Goal: Task Accomplishment & Management: Manage account settings

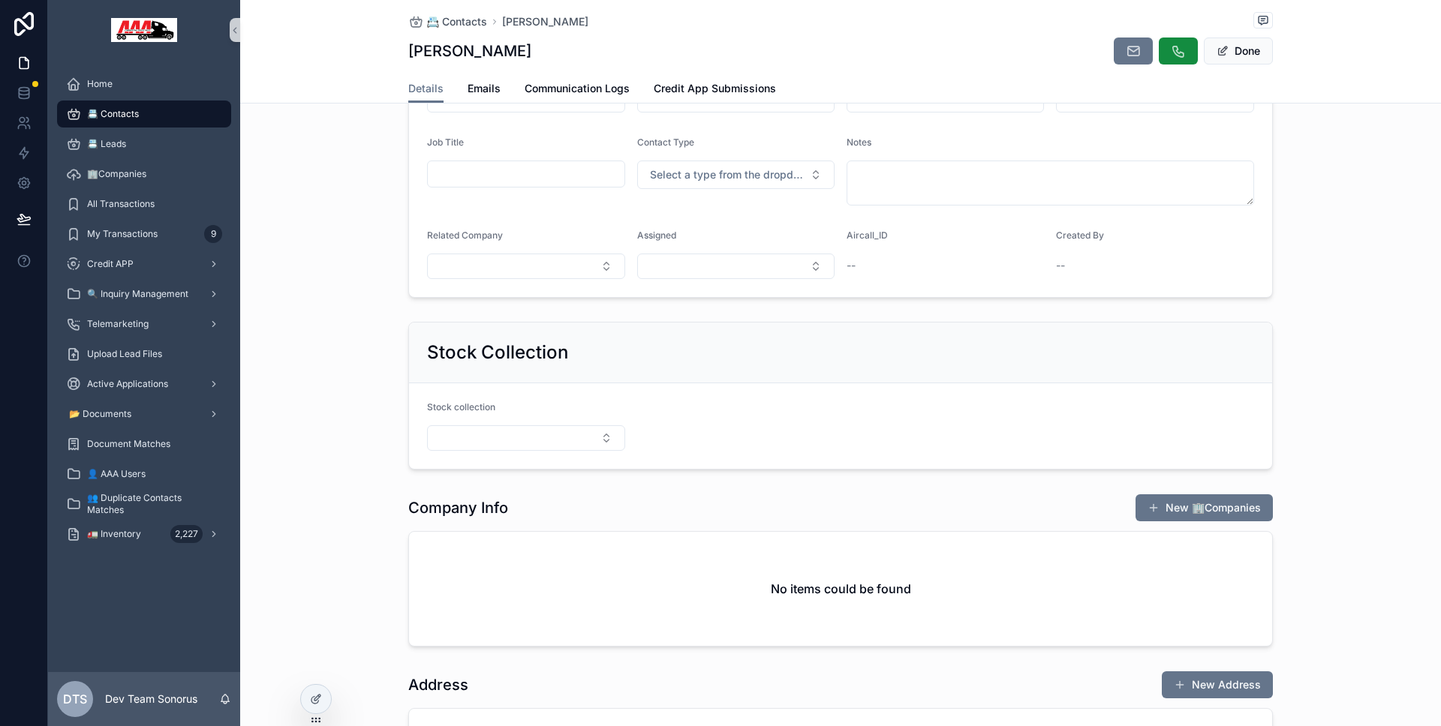
scroll to position [35, 0]
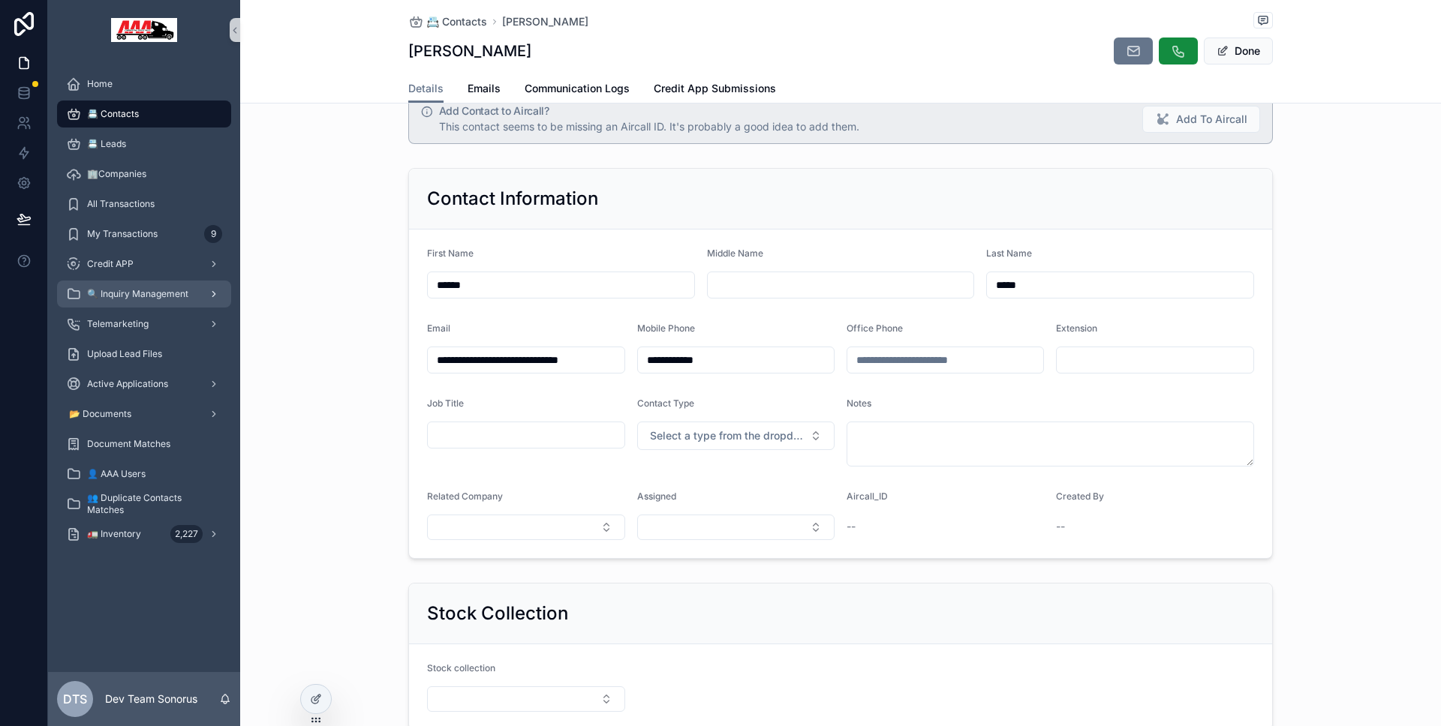
click at [156, 298] on span "🔍 Inquiry Management" at bounding box center [137, 294] width 101 height 12
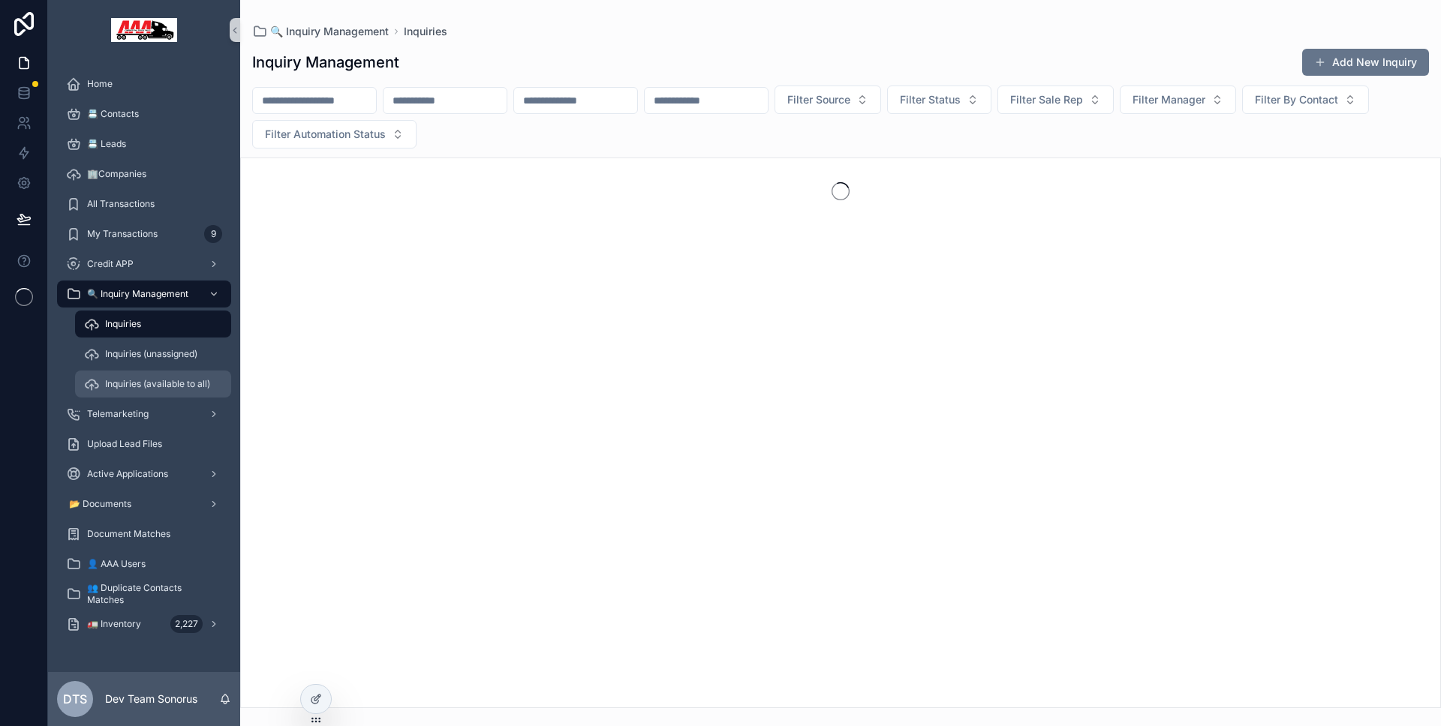
click at [169, 376] on div "Inquiries (available to all)" at bounding box center [153, 384] width 138 height 24
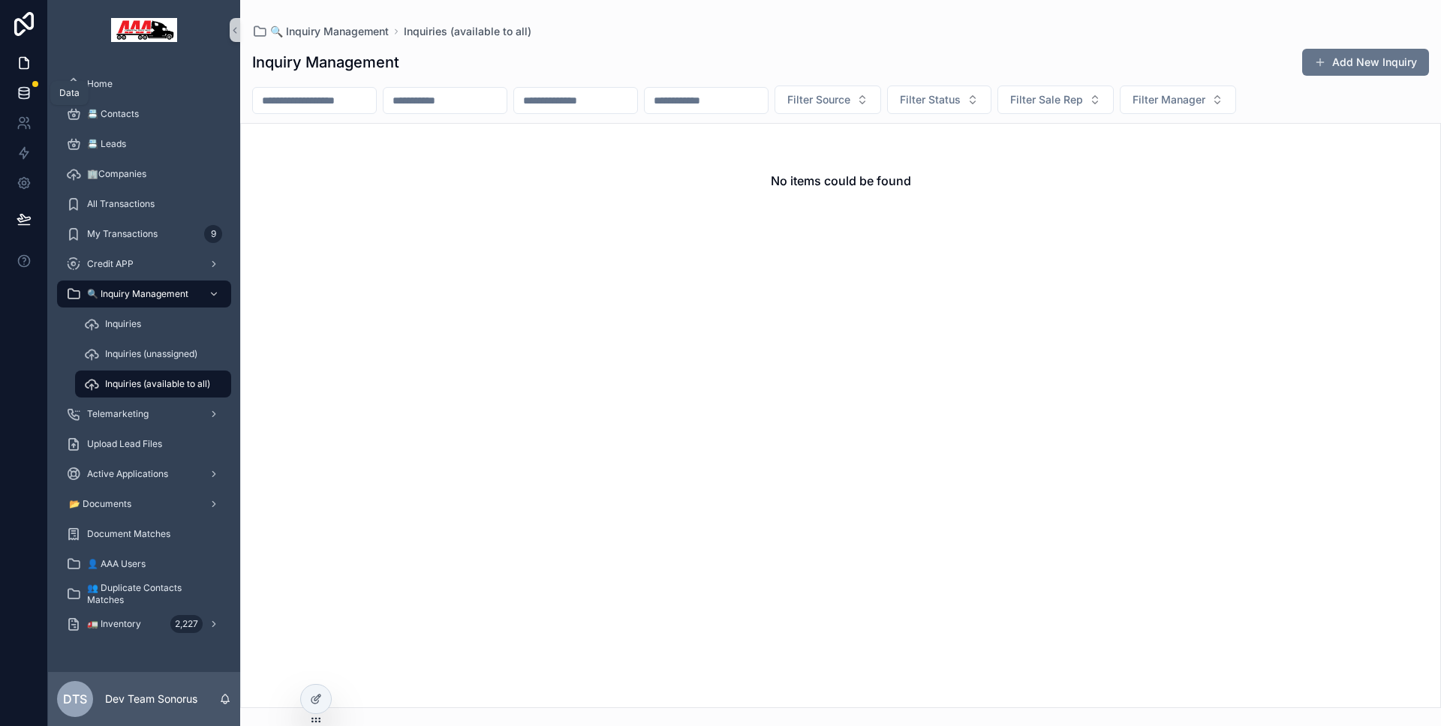
click at [22, 94] on icon at bounding box center [24, 93] width 15 height 15
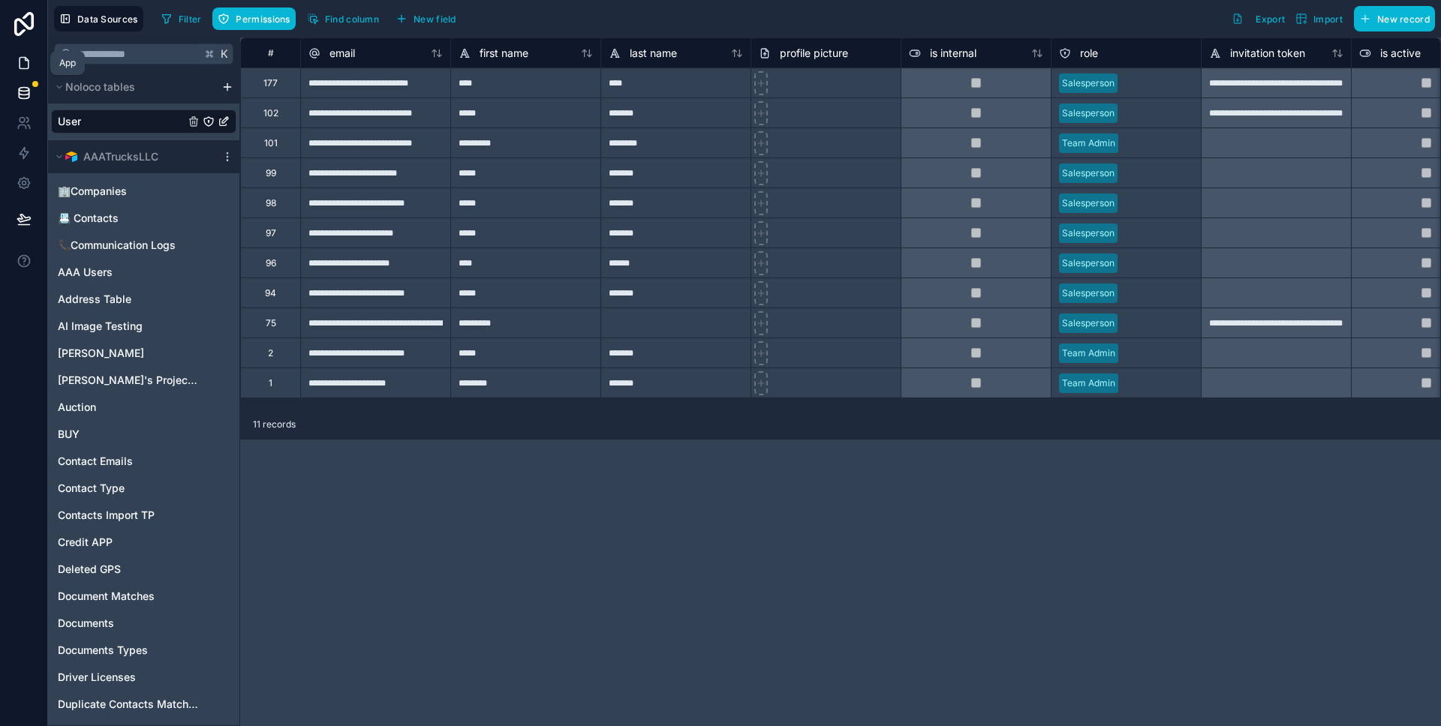
click at [36, 65] on link at bounding box center [23, 63] width 47 height 30
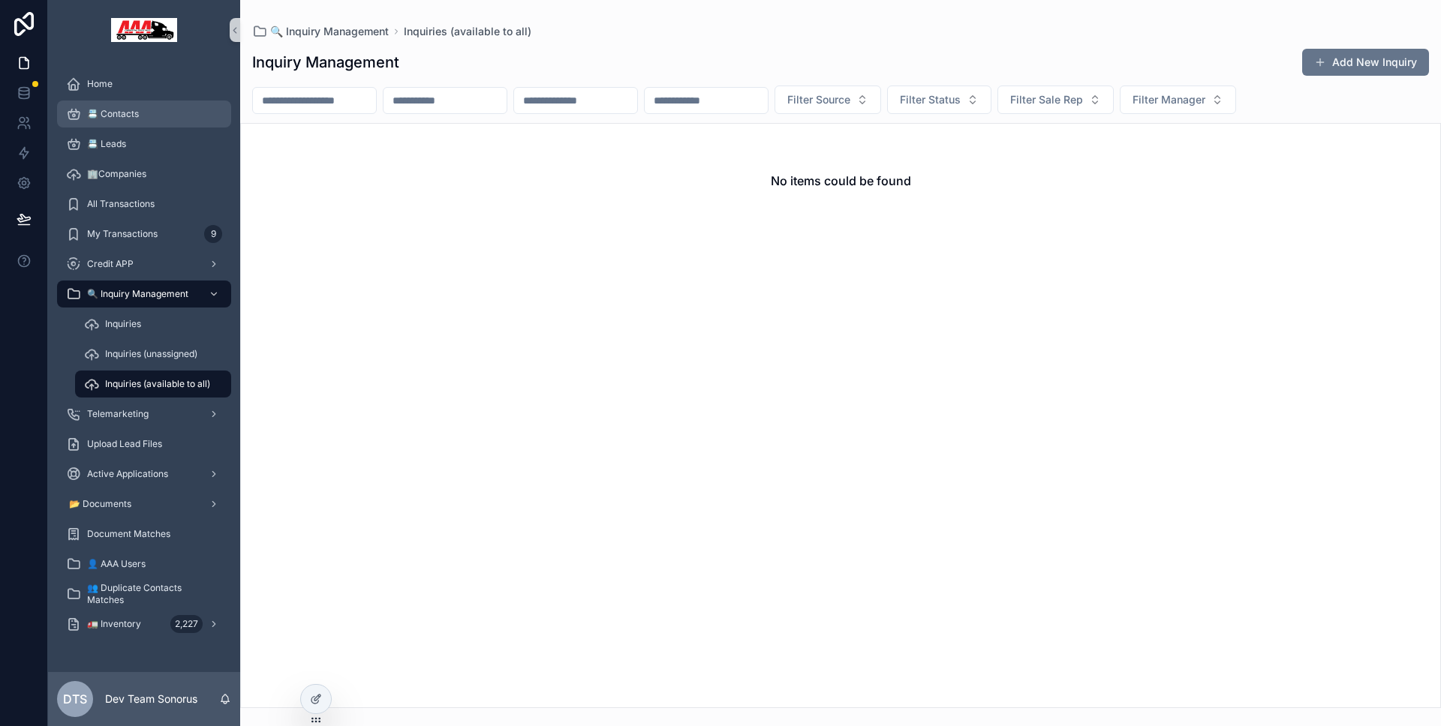
click at [143, 126] on link "📇 Contacts" at bounding box center [144, 114] width 174 height 27
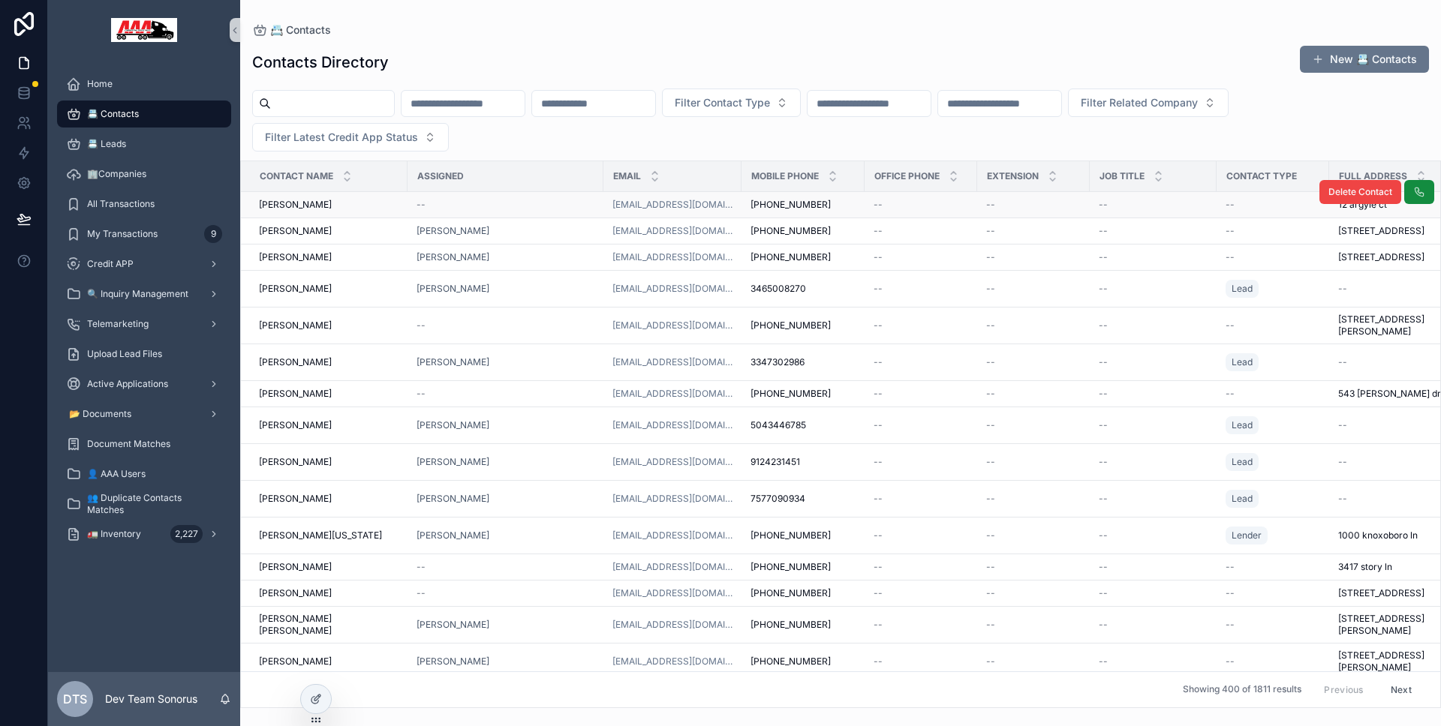
click at [514, 214] on td "--" at bounding box center [505, 205] width 196 height 26
click at [514, 210] on div "--" at bounding box center [505, 205] width 178 height 12
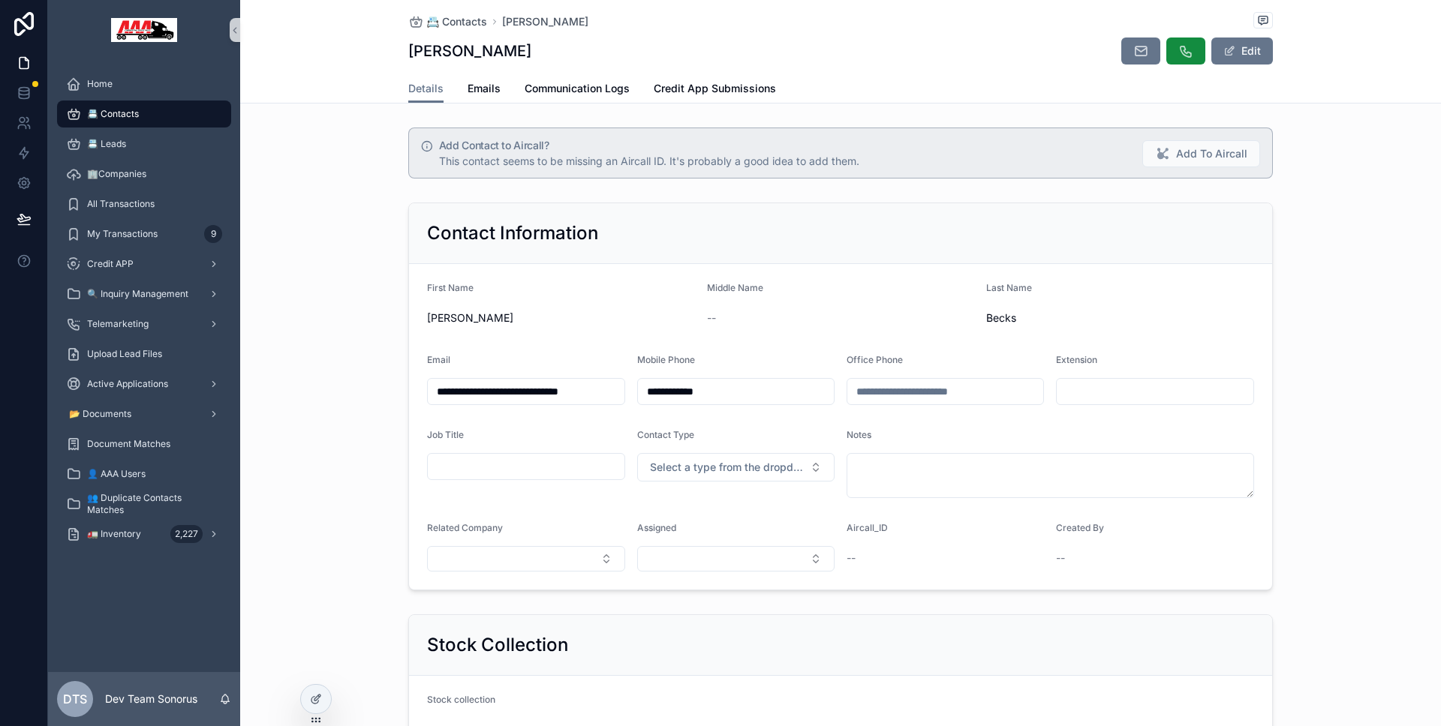
scroll to position [252, 0]
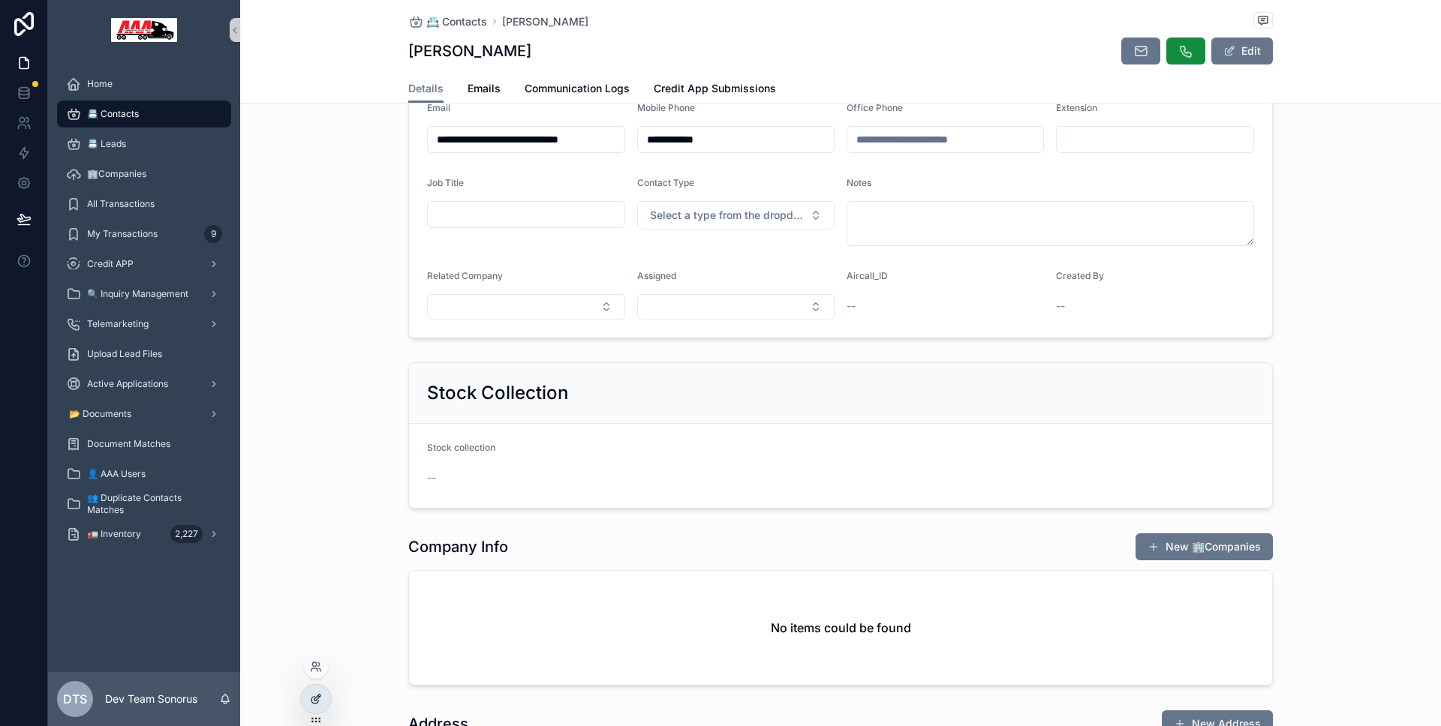
click at [314, 689] on div at bounding box center [316, 699] width 30 height 29
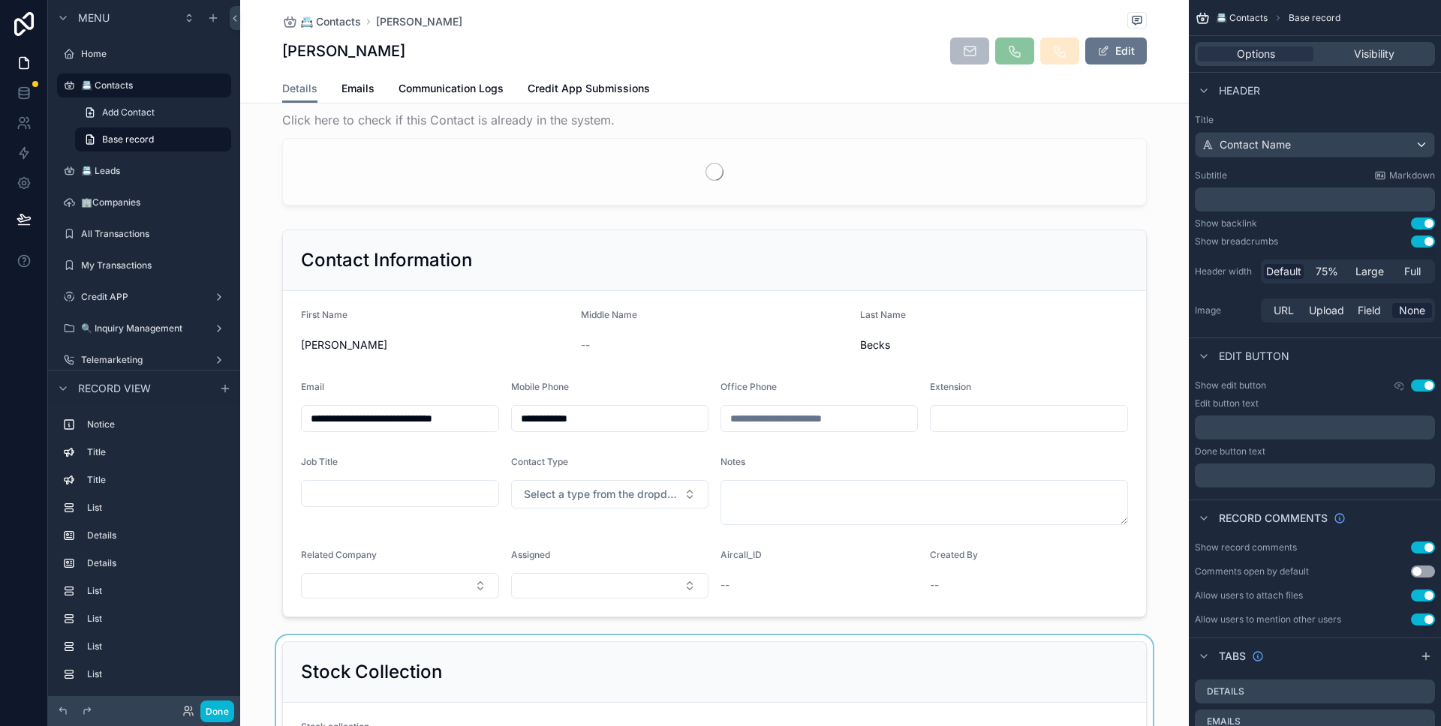
scroll to position [458, 0]
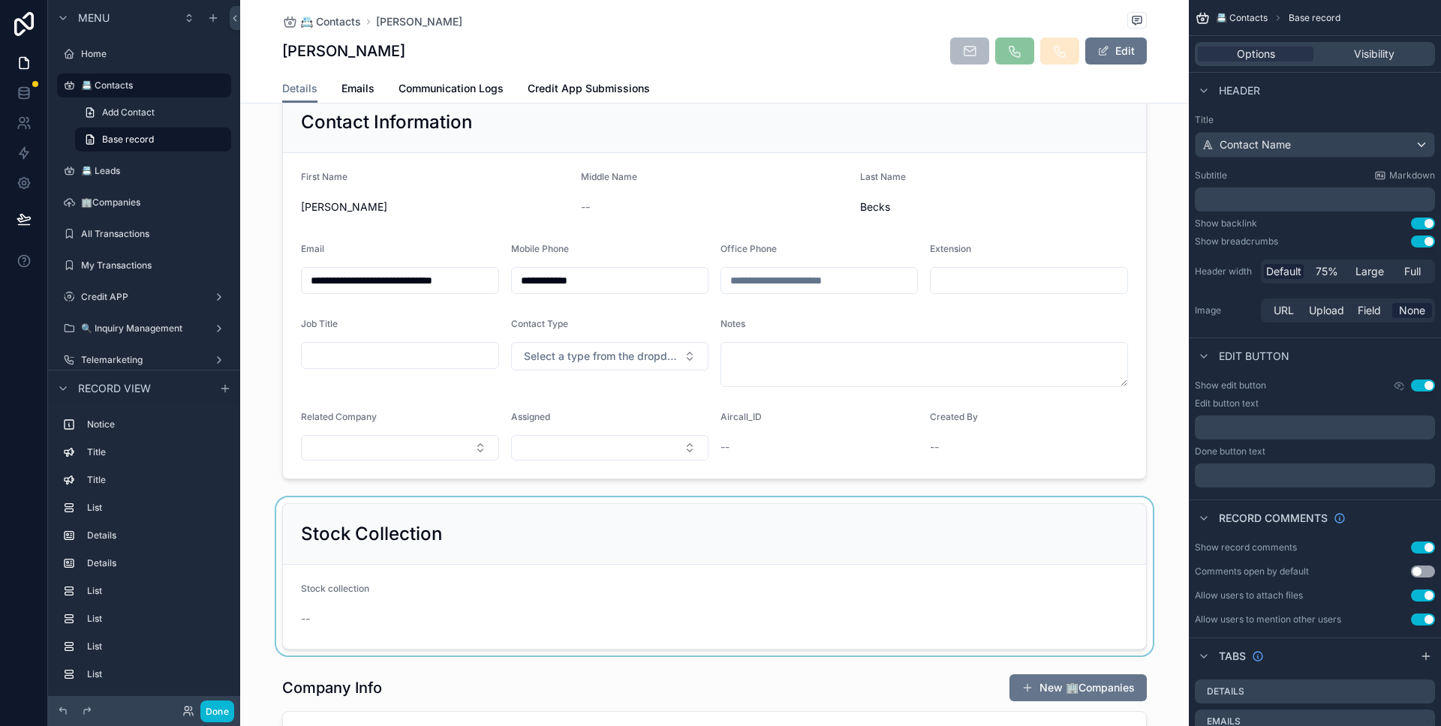
click at [352, 625] on div "scrollable content" at bounding box center [714, 576] width 948 height 158
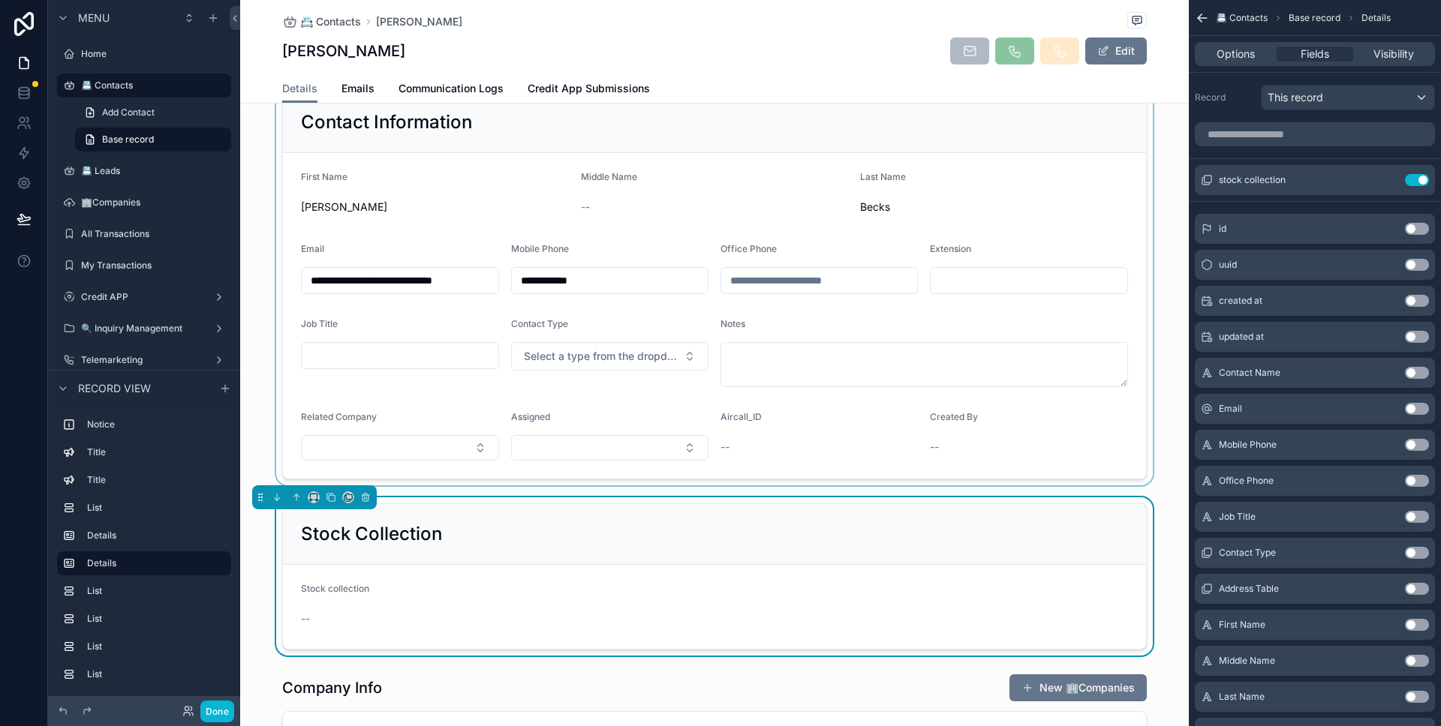
click at [1109, 59] on button "Edit" at bounding box center [1116, 51] width 62 height 27
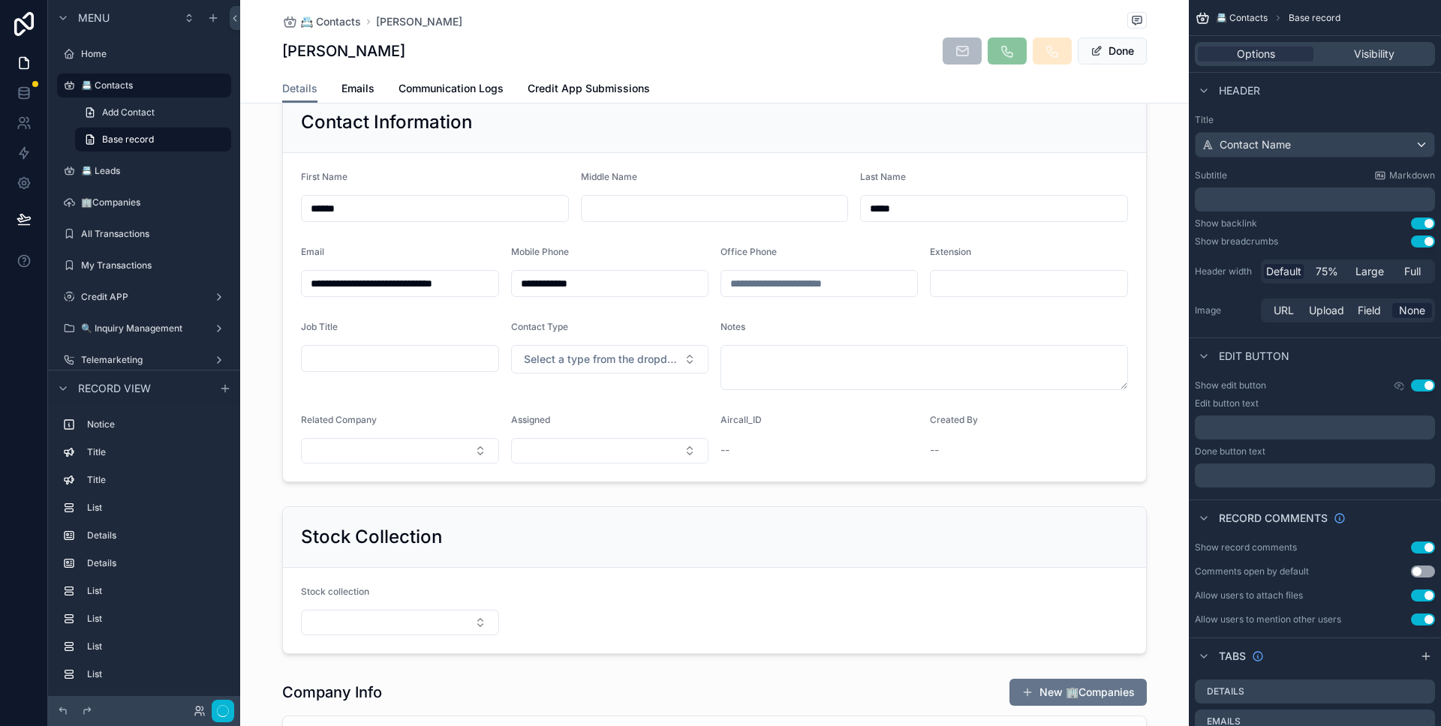
click at [397, 624] on div "scrollable content" at bounding box center [714, 580] width 948 height 160
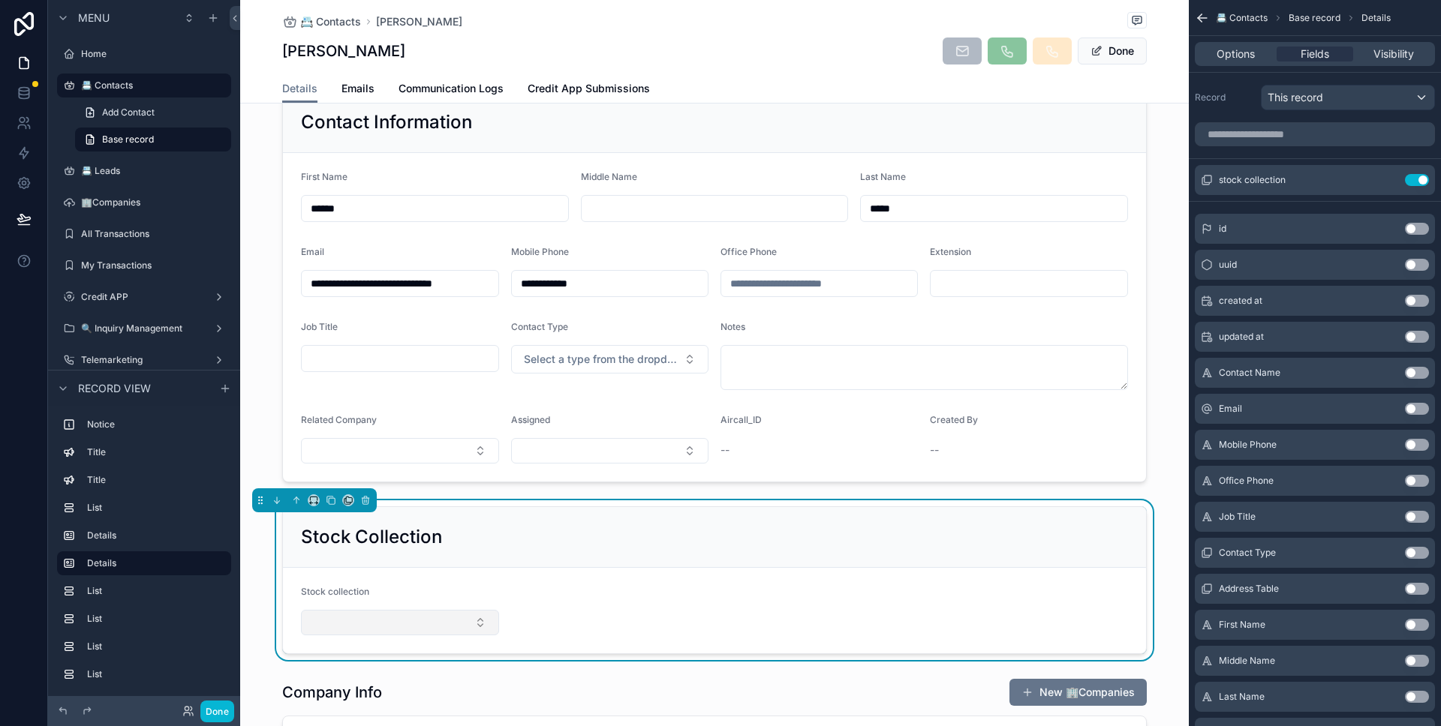
click at [397, 621] on button "Select Button" at bounding box center [400, 623] width 198 height 26
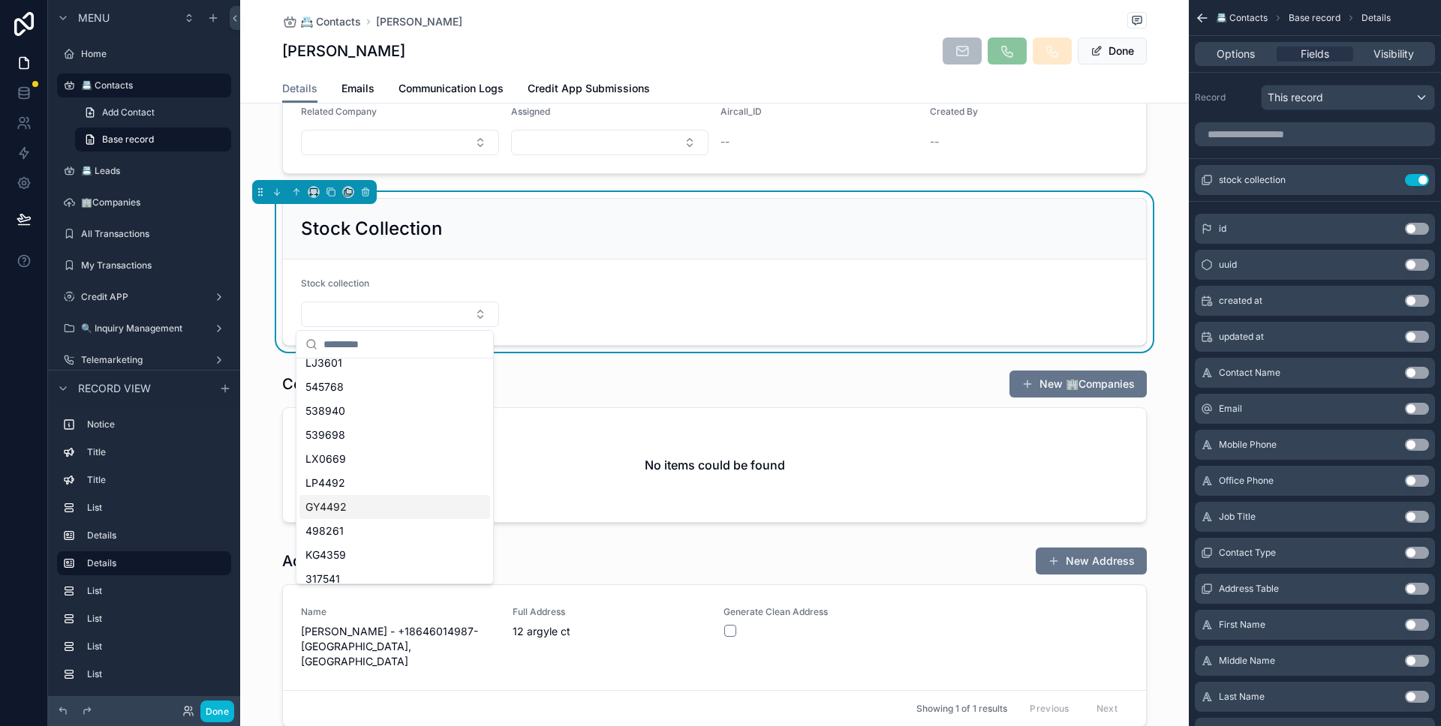
scroll to position [357, 0]
click at [407, 512] on div "498261" at bounding box center [394, 512] width 191 height 24
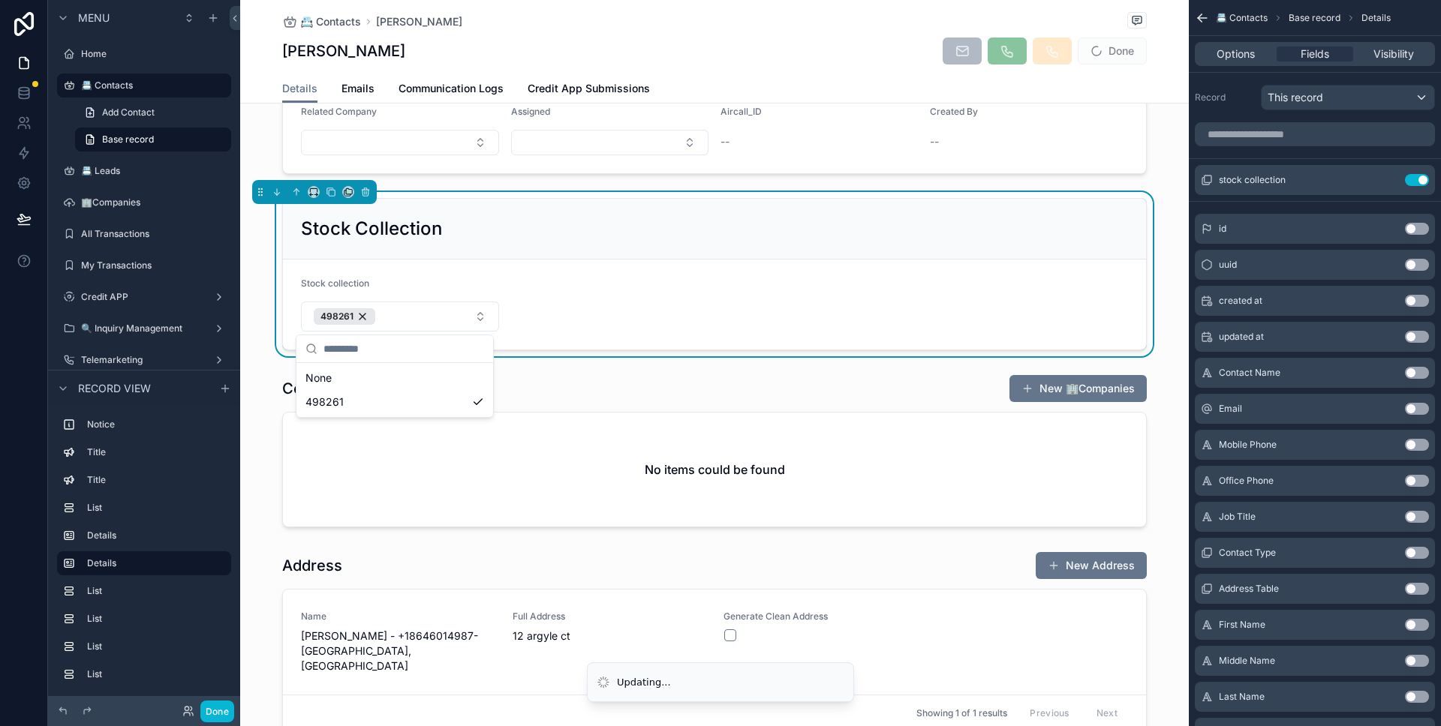
click at [573, 340] on form "Stock collection 498261" at bounding box center [714, 305] width 863 height 90
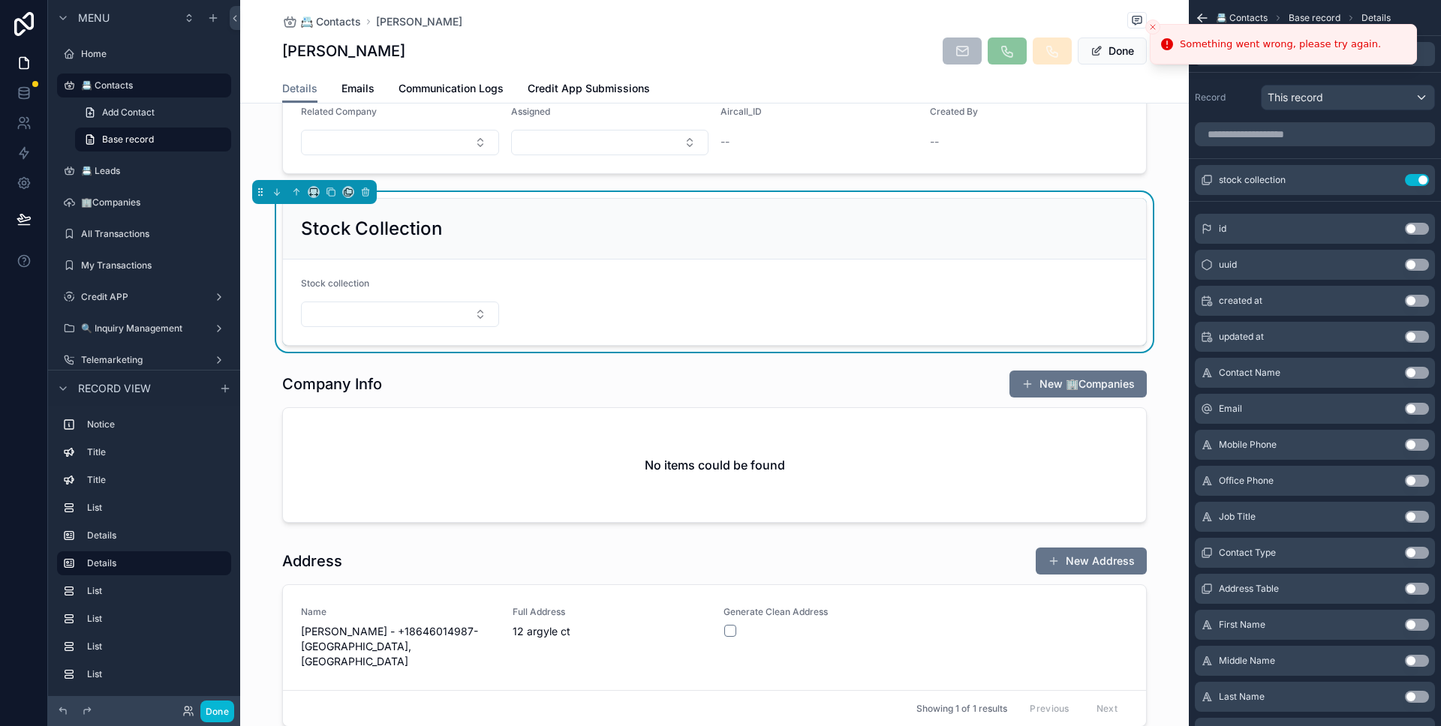
click at [1150, 30] on icon "Close toast" at bounding box center [1152, 27] width 9 height 9
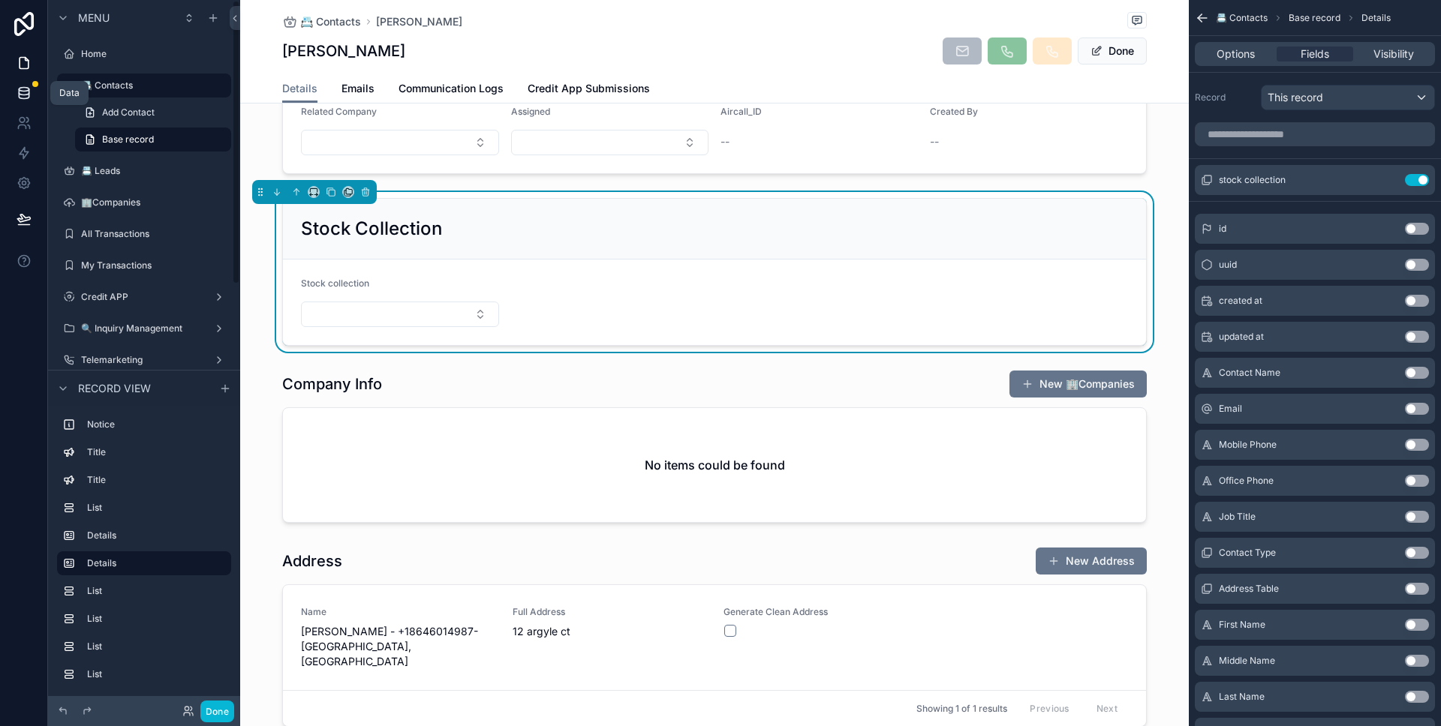
click at [35, 90] on link at bounding box center [23, 93] width 47 height 30
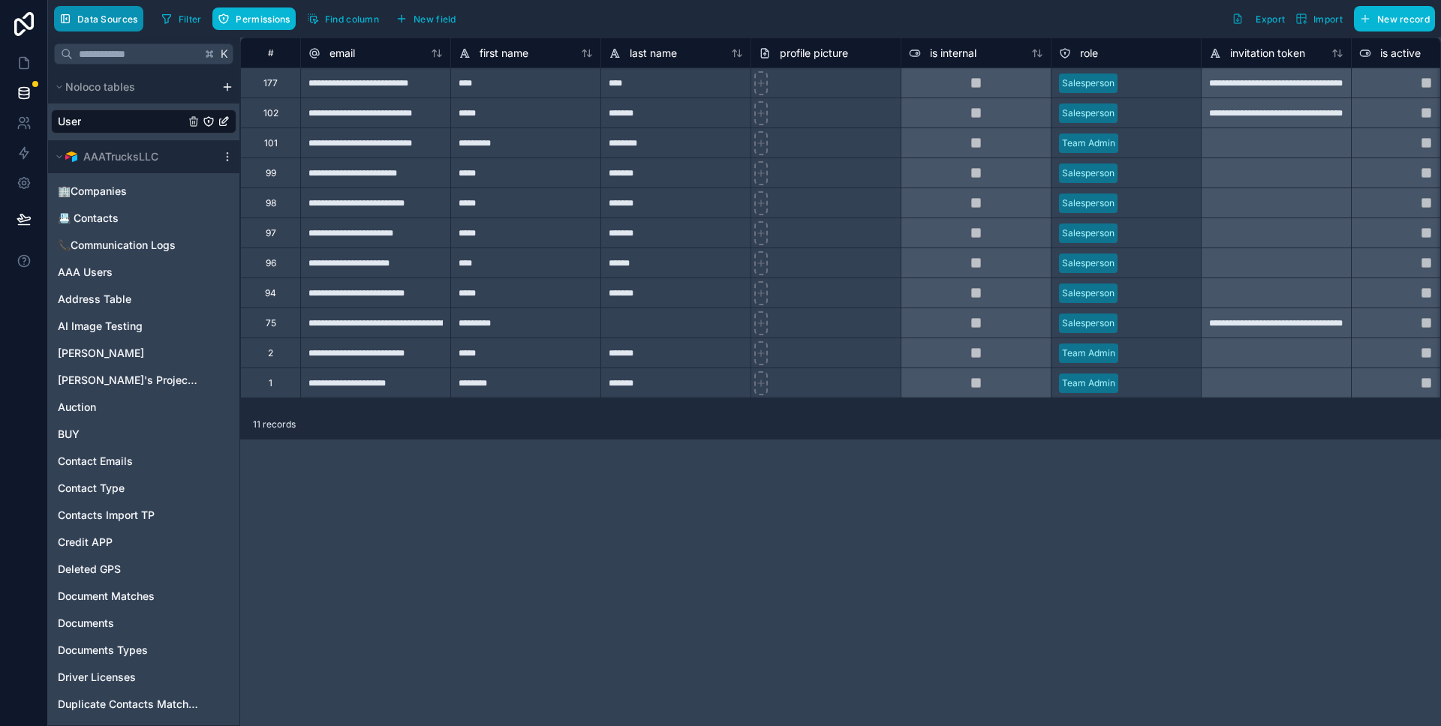
click at [80, 23] on span "Data Sources" at bounding box center [107, 19] width 61 height 11
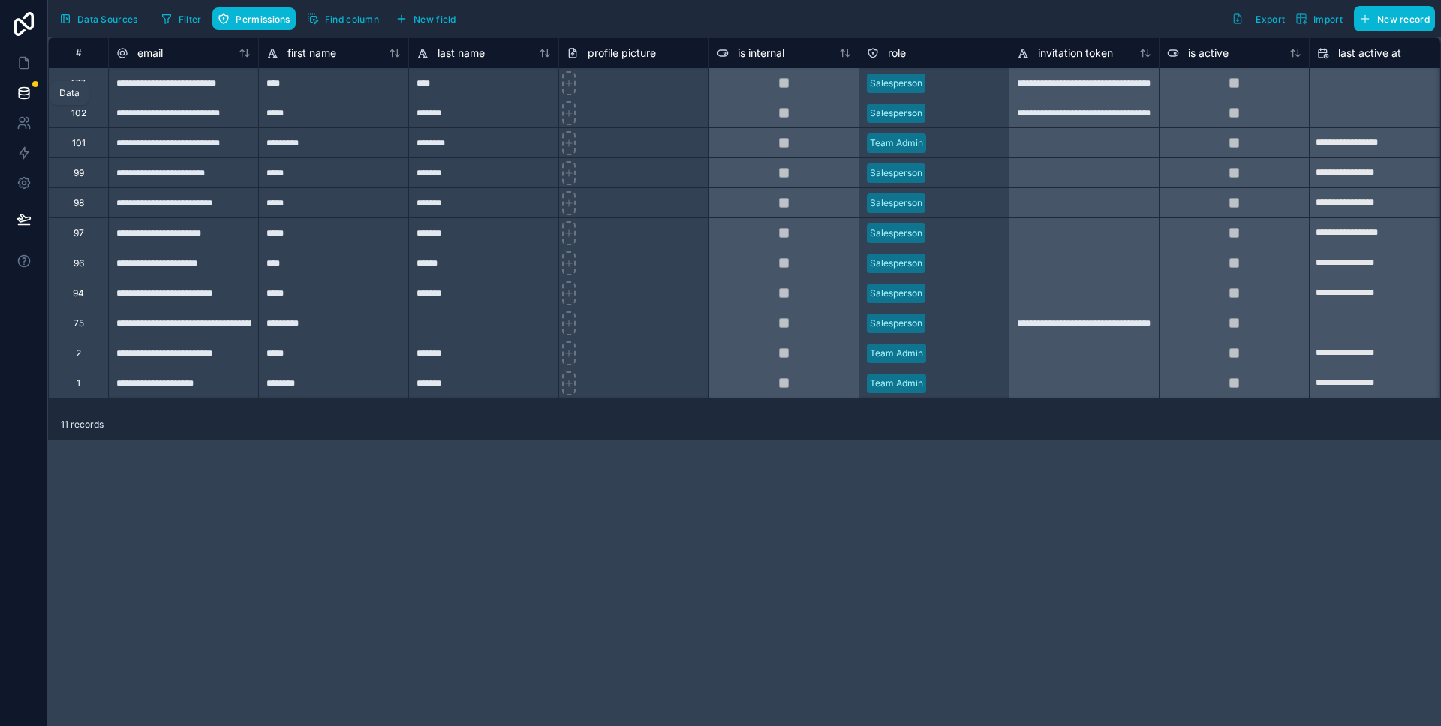
click at [29, 91] on icon at bounding box center [24, 92] width 10 height 6
click at [30, 92] on icon at bounding box center [24, 93] width 15 height 15
click at [74, 14] on button "Data Sources" at bounding box center [98, 19] width 89 height 26
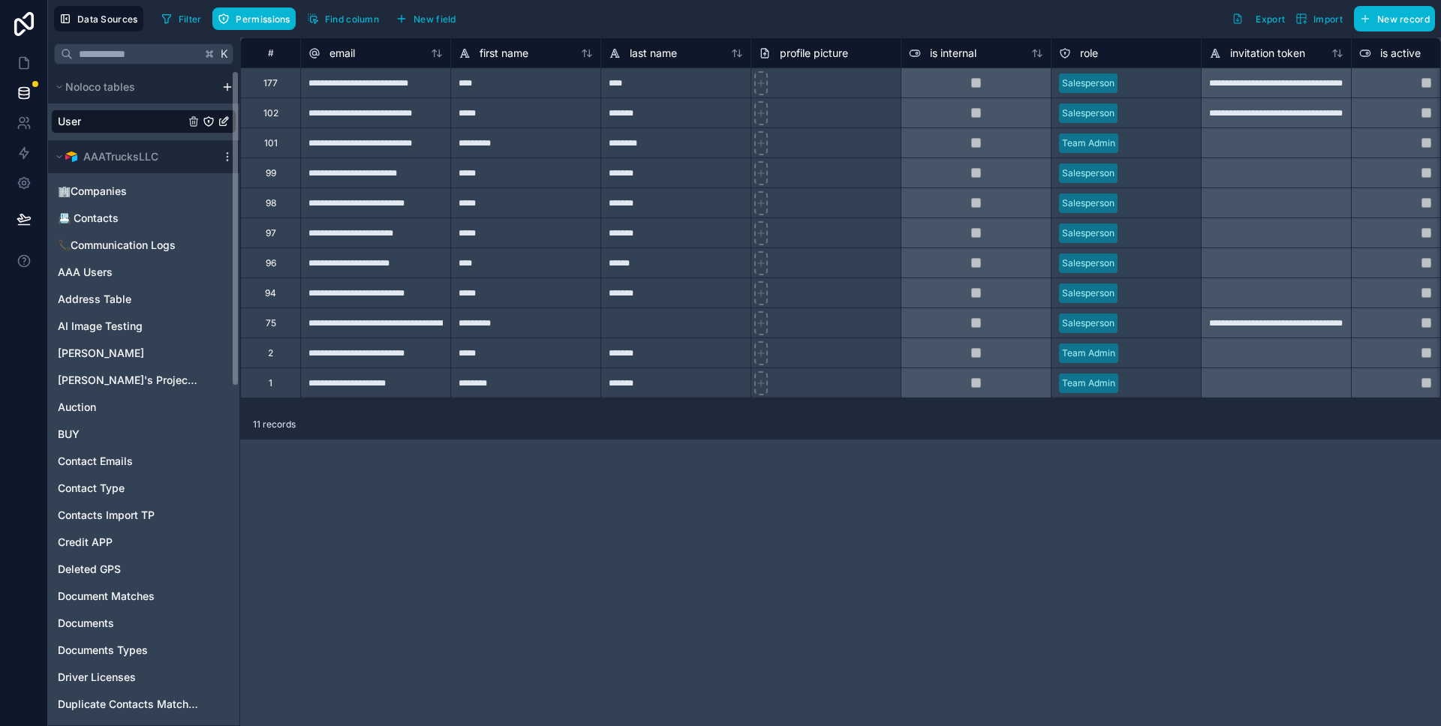
click at [160, 120] on div "User" at bounding box center [143, 122] width 185 height 24
click at [121, 185] on span "🏢Companies" at bounding box center [92, 191] width 69 height 15
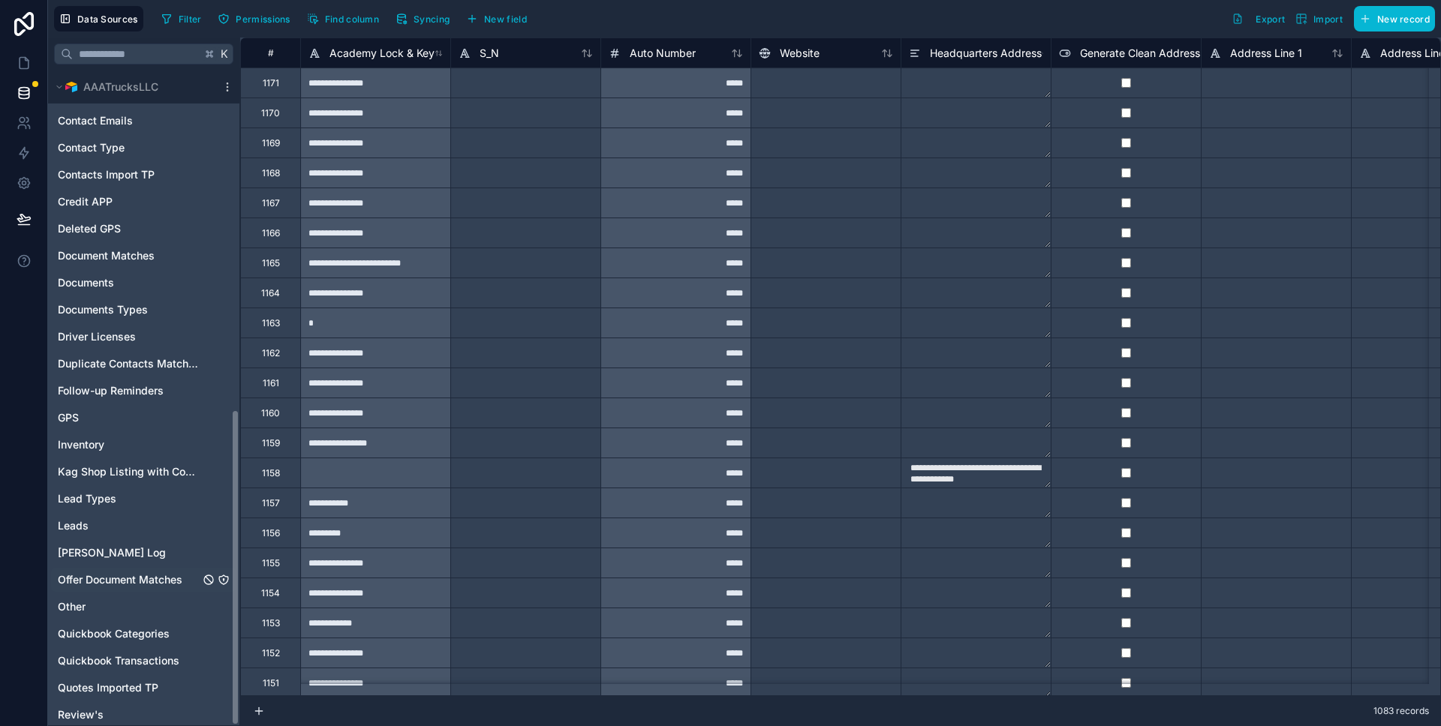
scroll to position [700, 0]
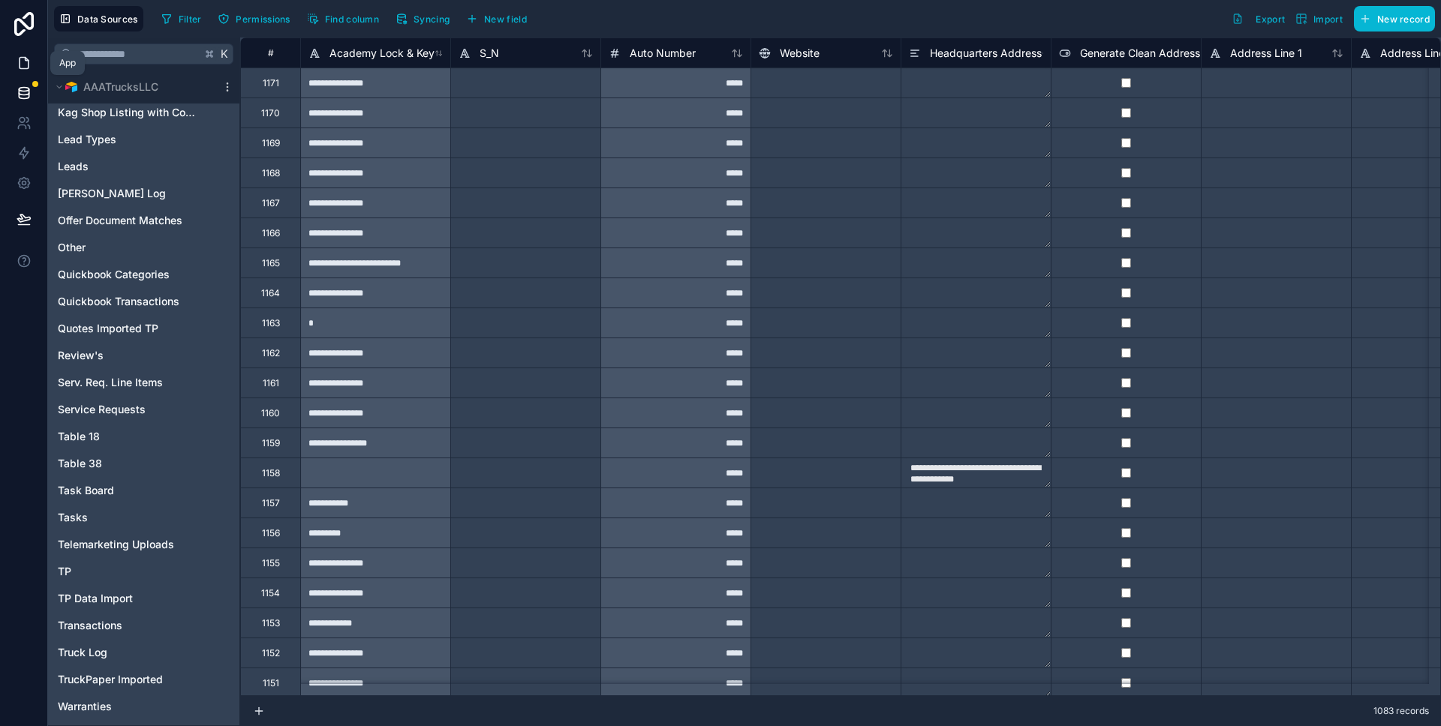
click at [32, 62] on link at bounding box center [23, 63] width 47 height 30
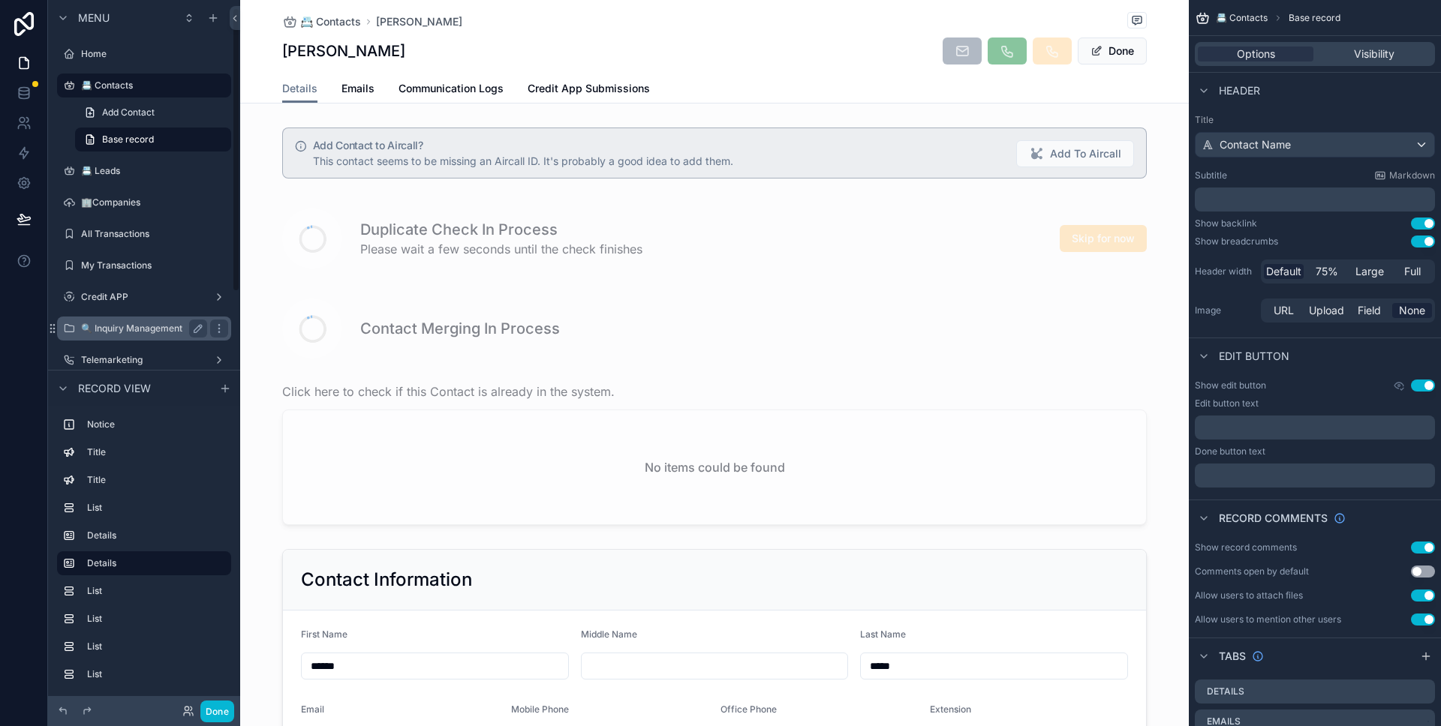
scroll to position [97, 0]
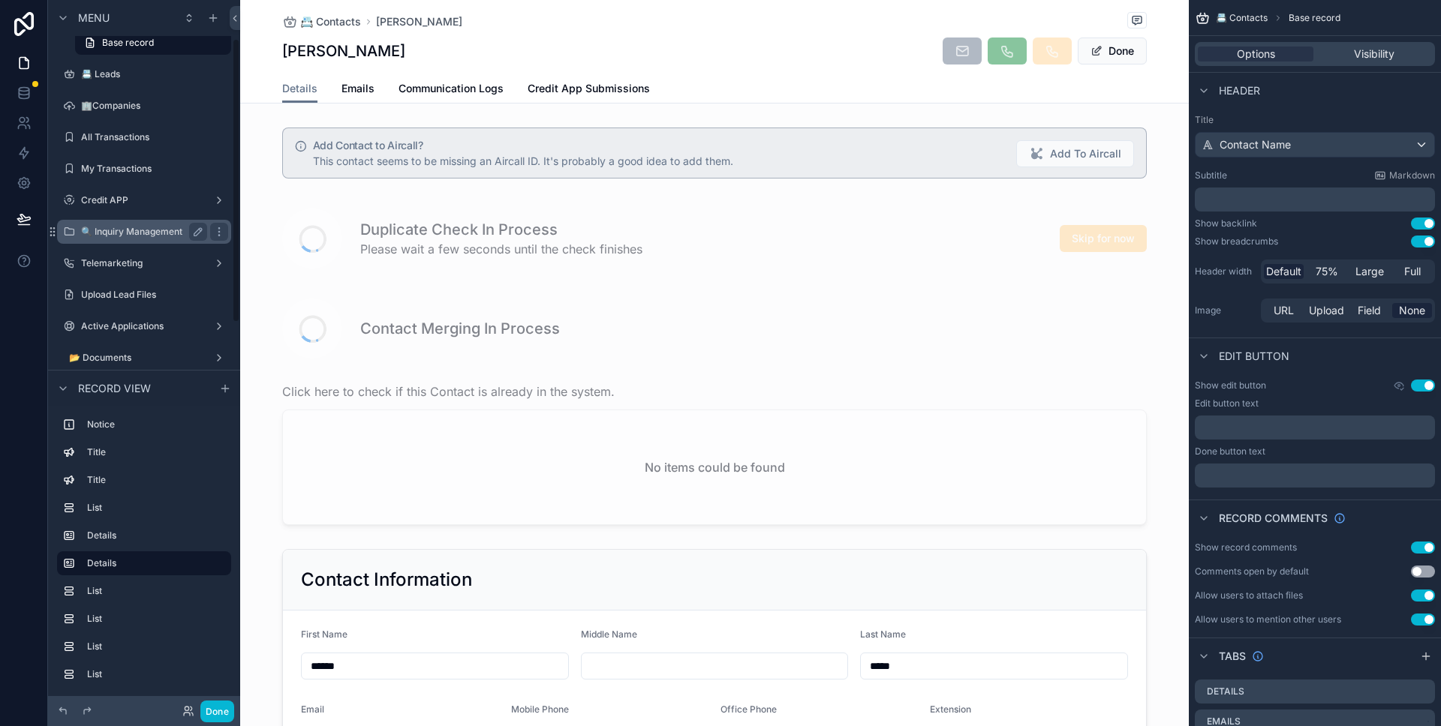
click at [140, 224] on div "🔍 Inquiry Management" at bounding box center [144, 232] width 126 height 18
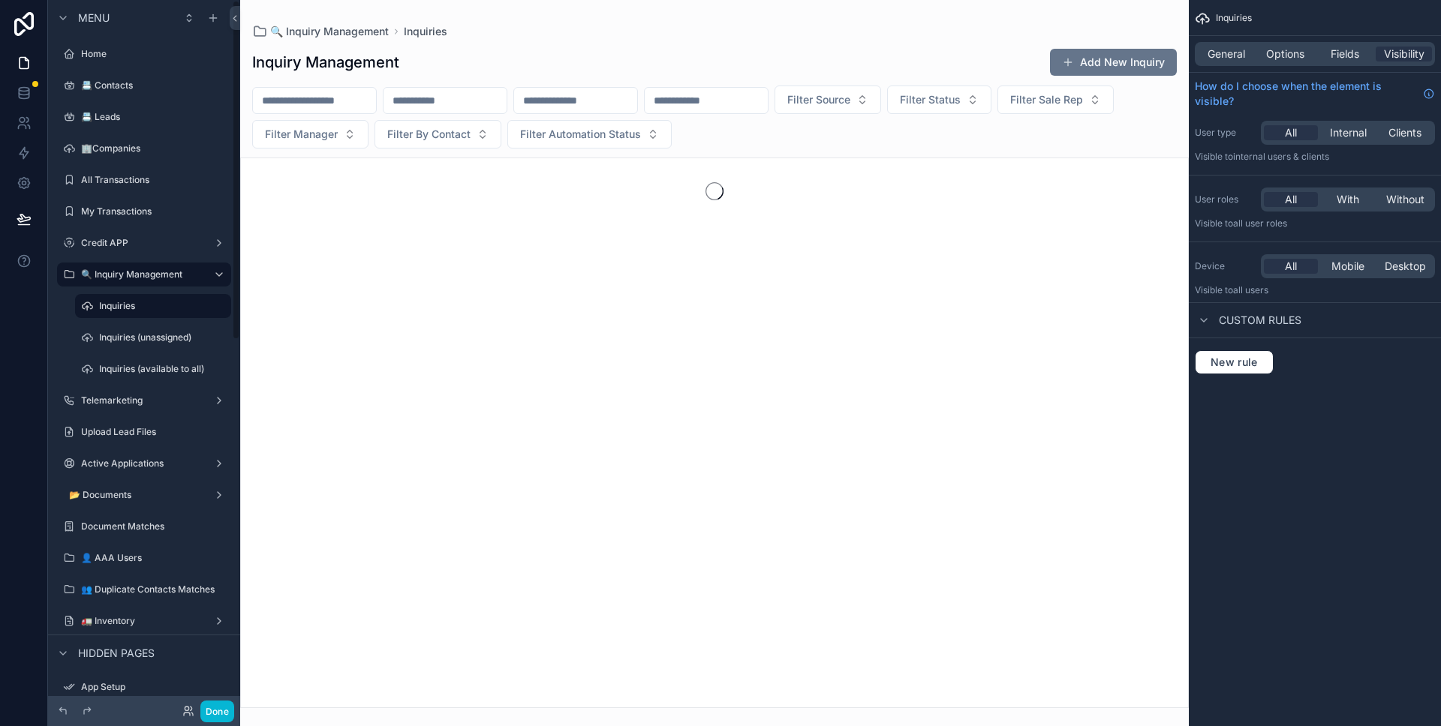
click at [143, 351] on div "scrollable content" at bounding box center [153, 352] width 174 height 3
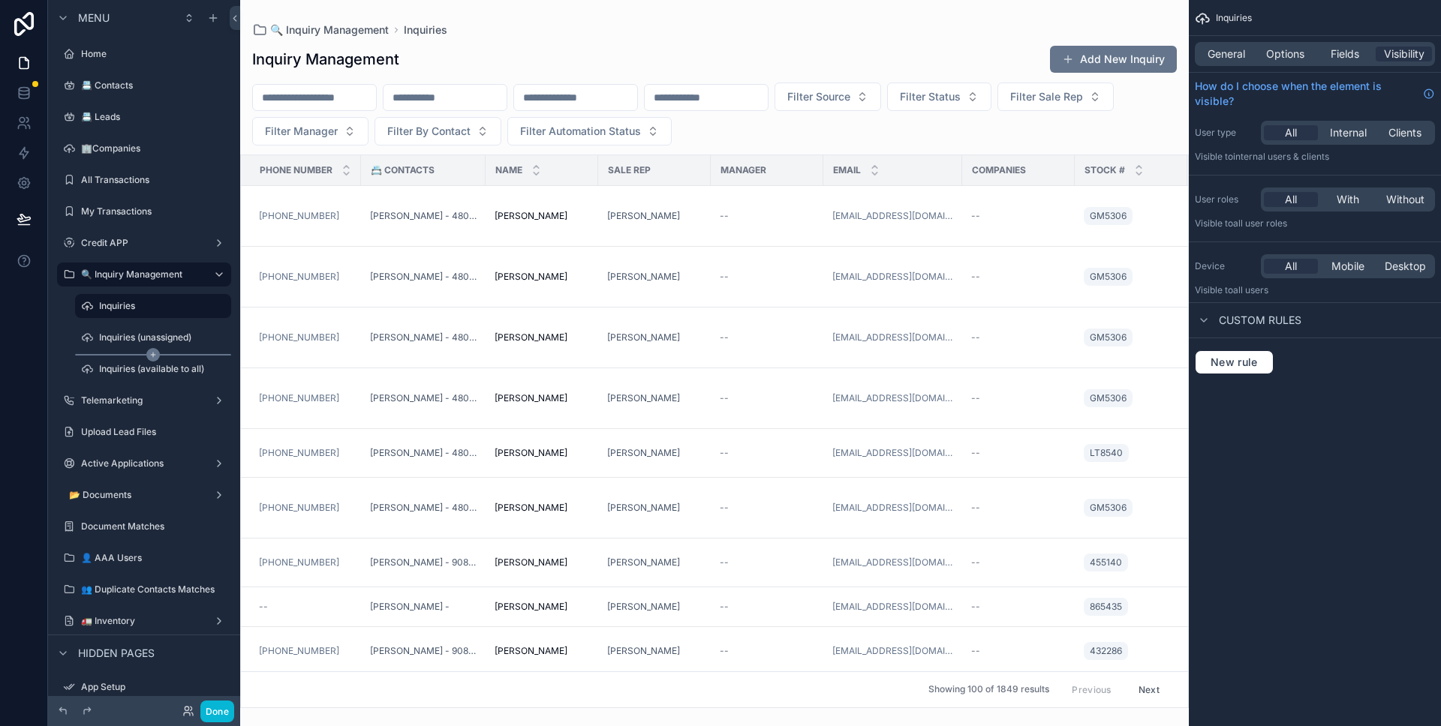
click at [145, 355] on div "scrollable content" at bounding box center [153, 355] width 156 height 2
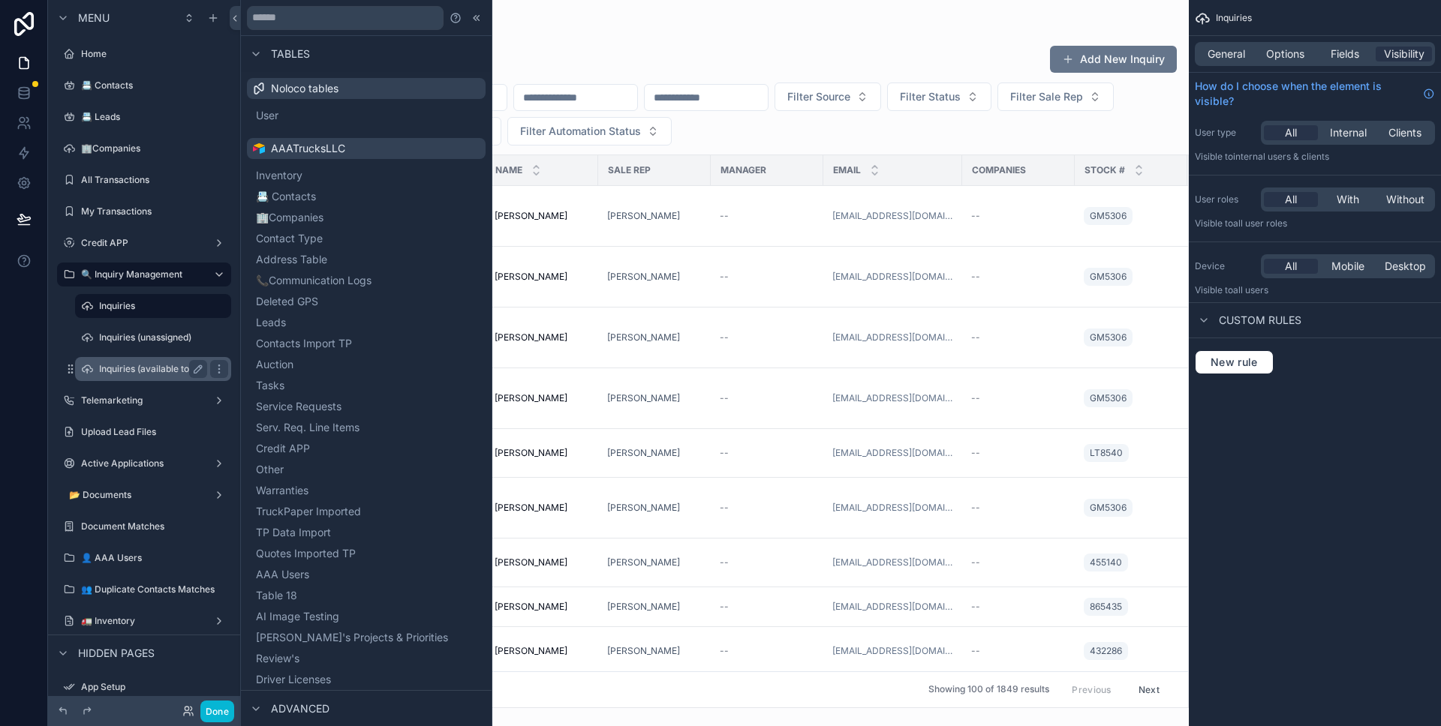
click at [139, 362] on div "Inquiries (available to all)" at bounding box center [153, 369] width 108 height 18
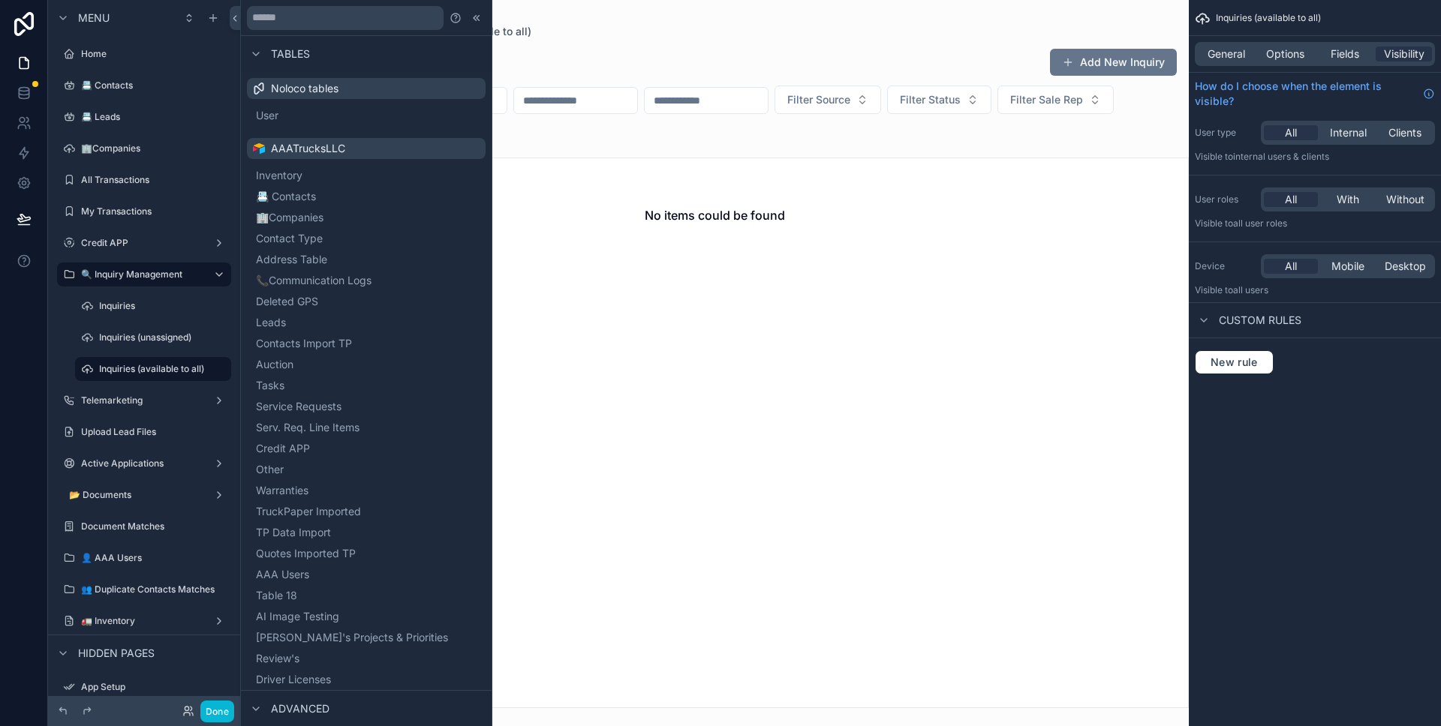
click at [736, 59] on div "scrollable content" at bounding box center [714, 363] width 948 height 726
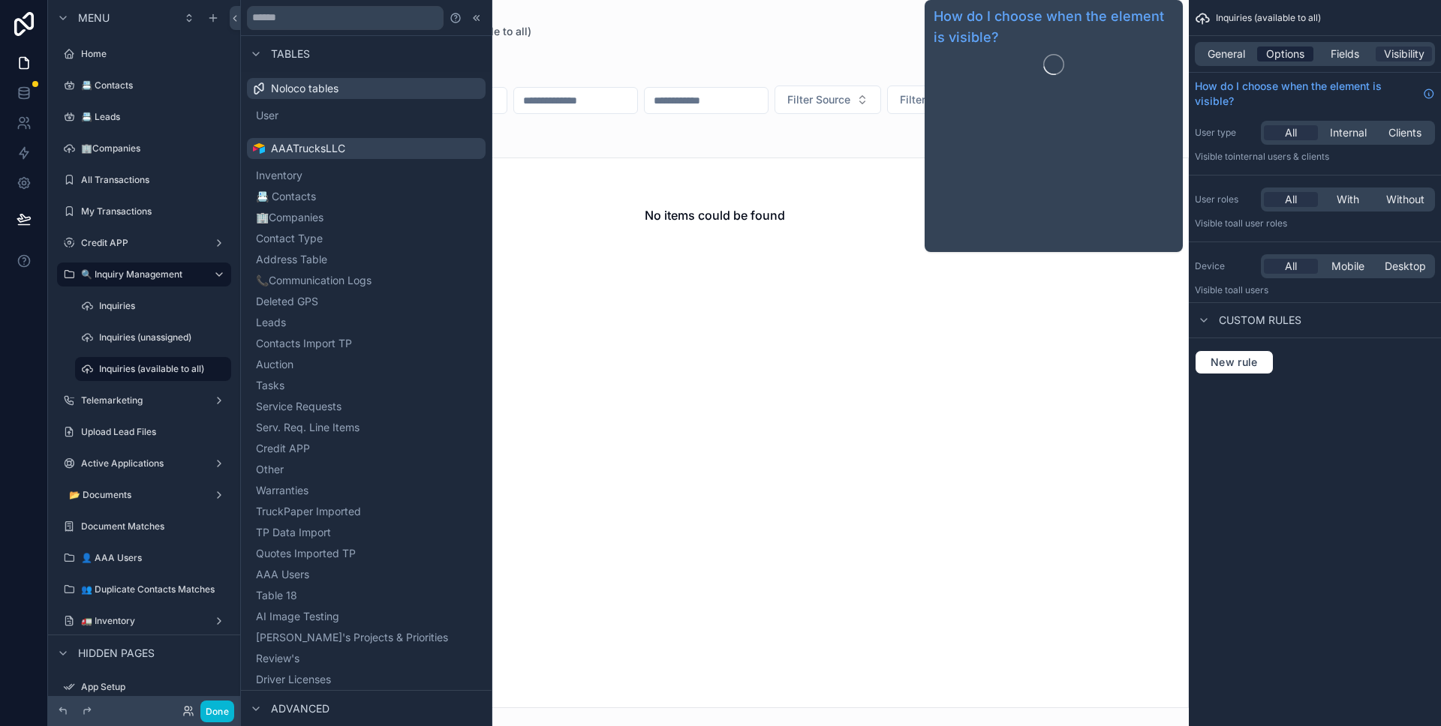
click at [1285, 60] on div "General Options Fields Visibility" at bounding box center [1315, 54] width 240 height 24
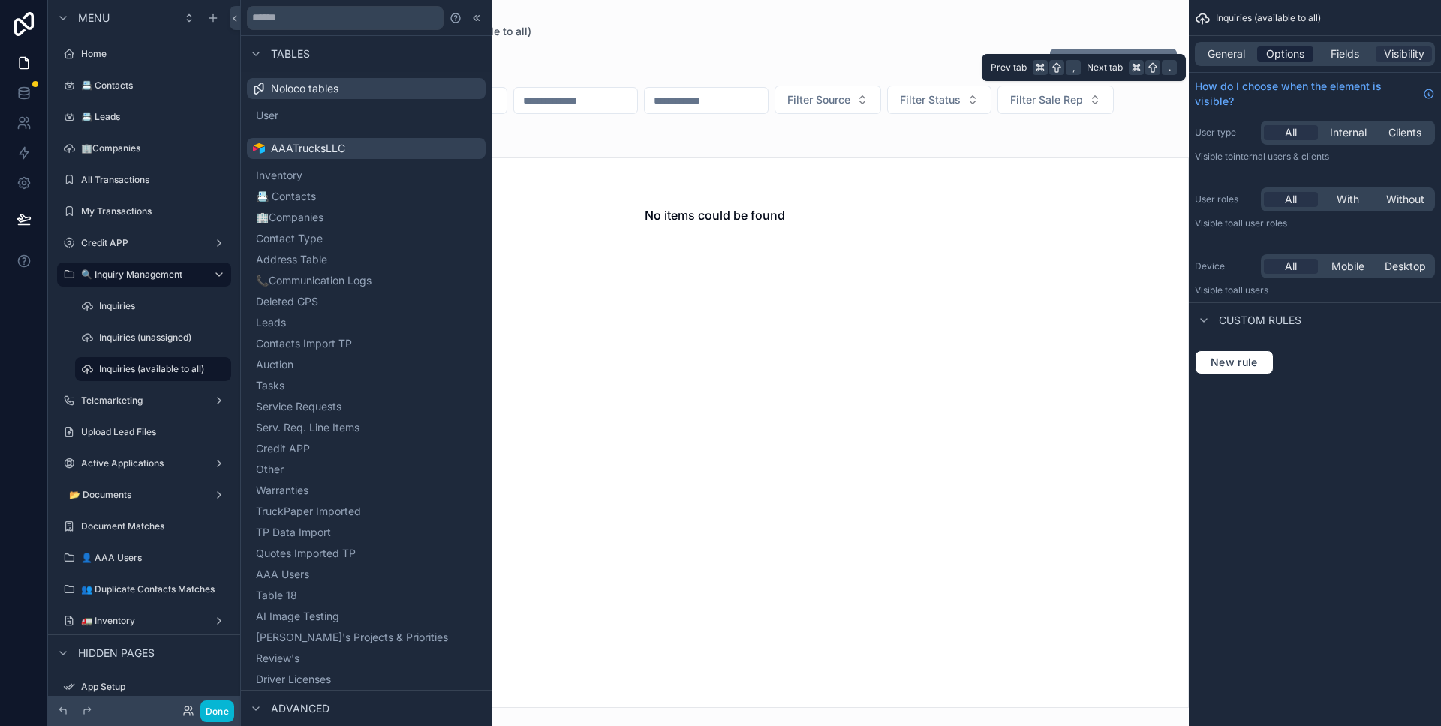
click at [1283, 60] on span "Options" at bounding box center [1285, 54] width 38 height 15
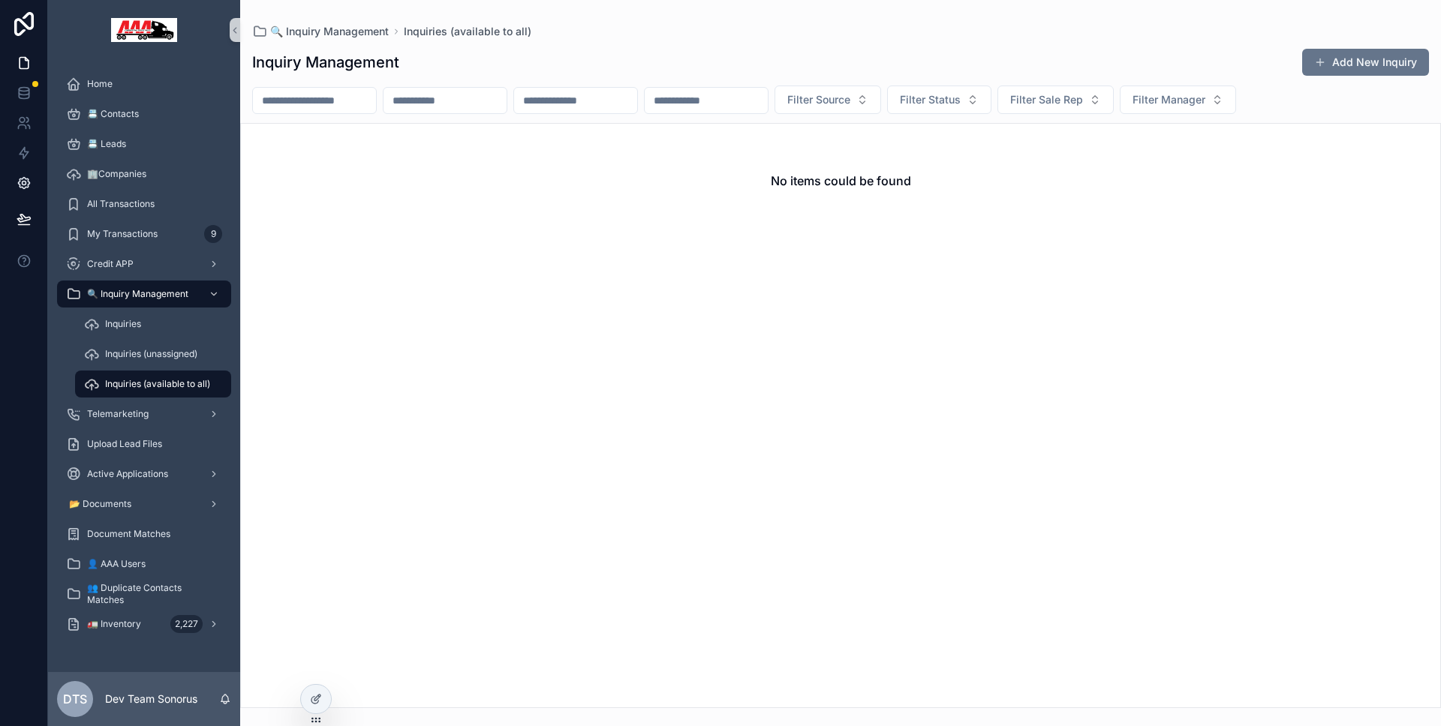
click at [20, 188] on icon at bounding box center [24, 183] width 15 height 15
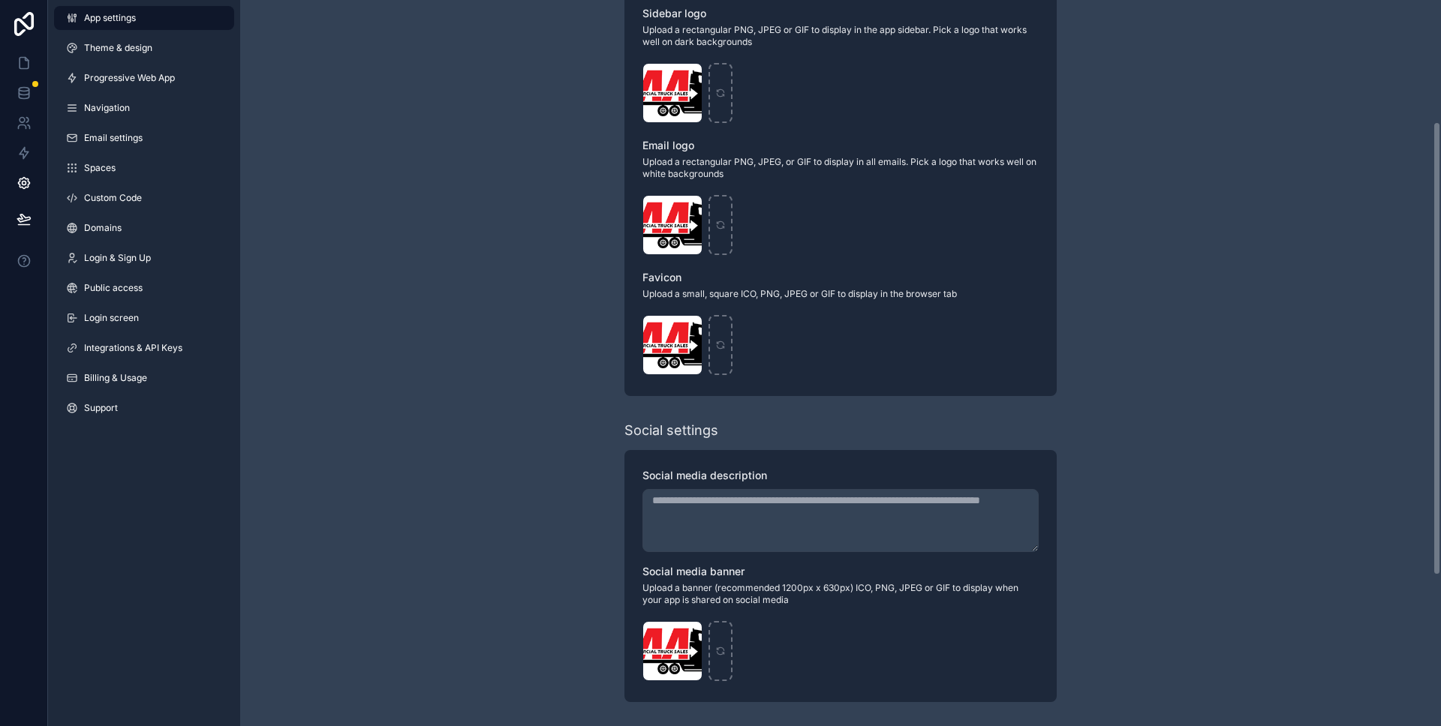
scroll to position [41, 0]
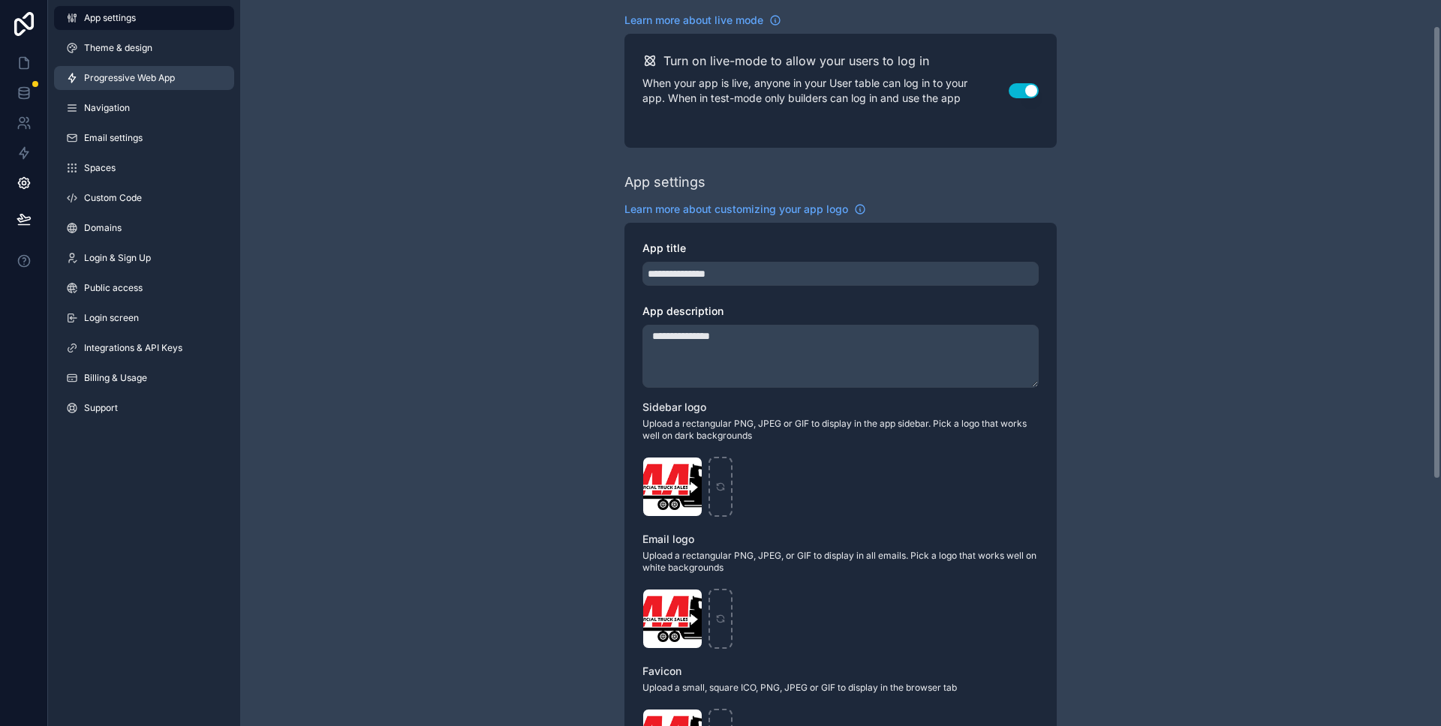
click at [161, 80] on span "Progressive Web App" at bounding box center [129, 78] width 91 height 12
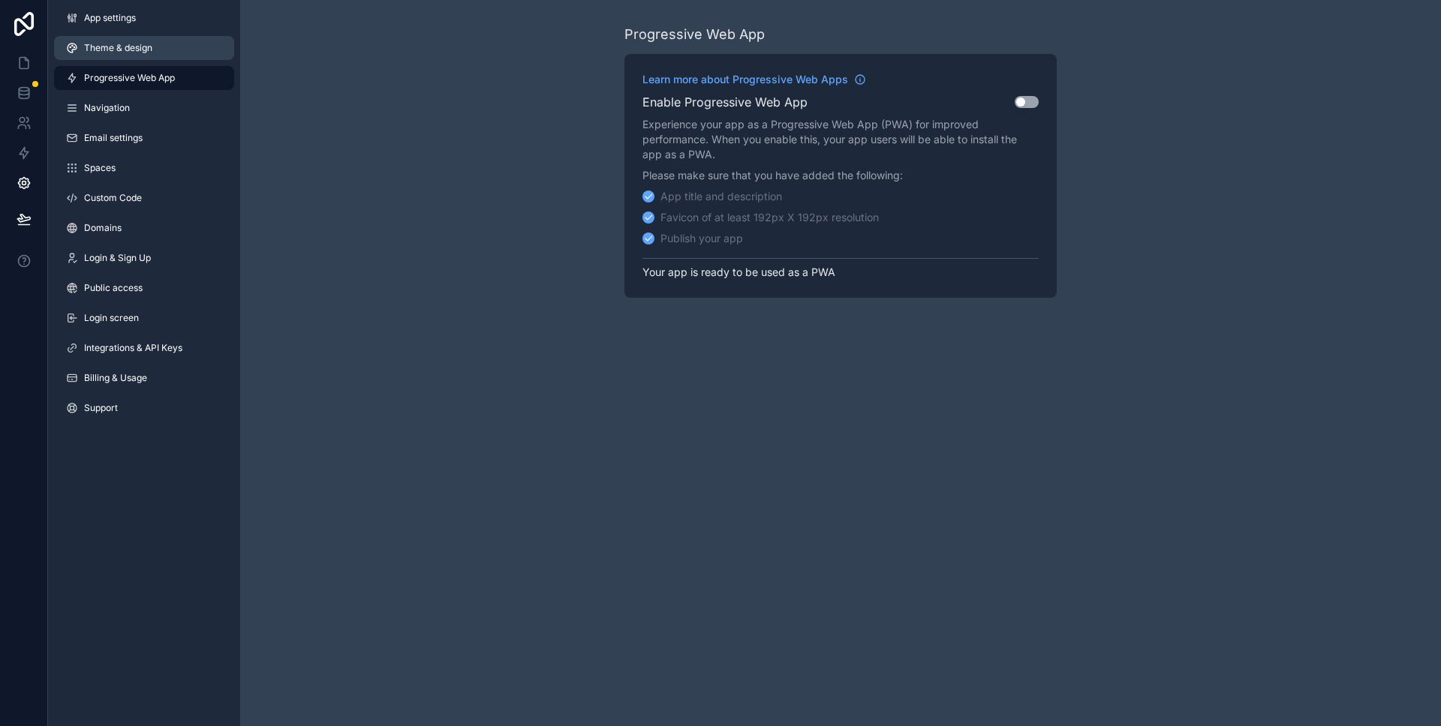
click at [148, 54] on link "Theme & design" at bounding box center [144, 48] width 180 height 24
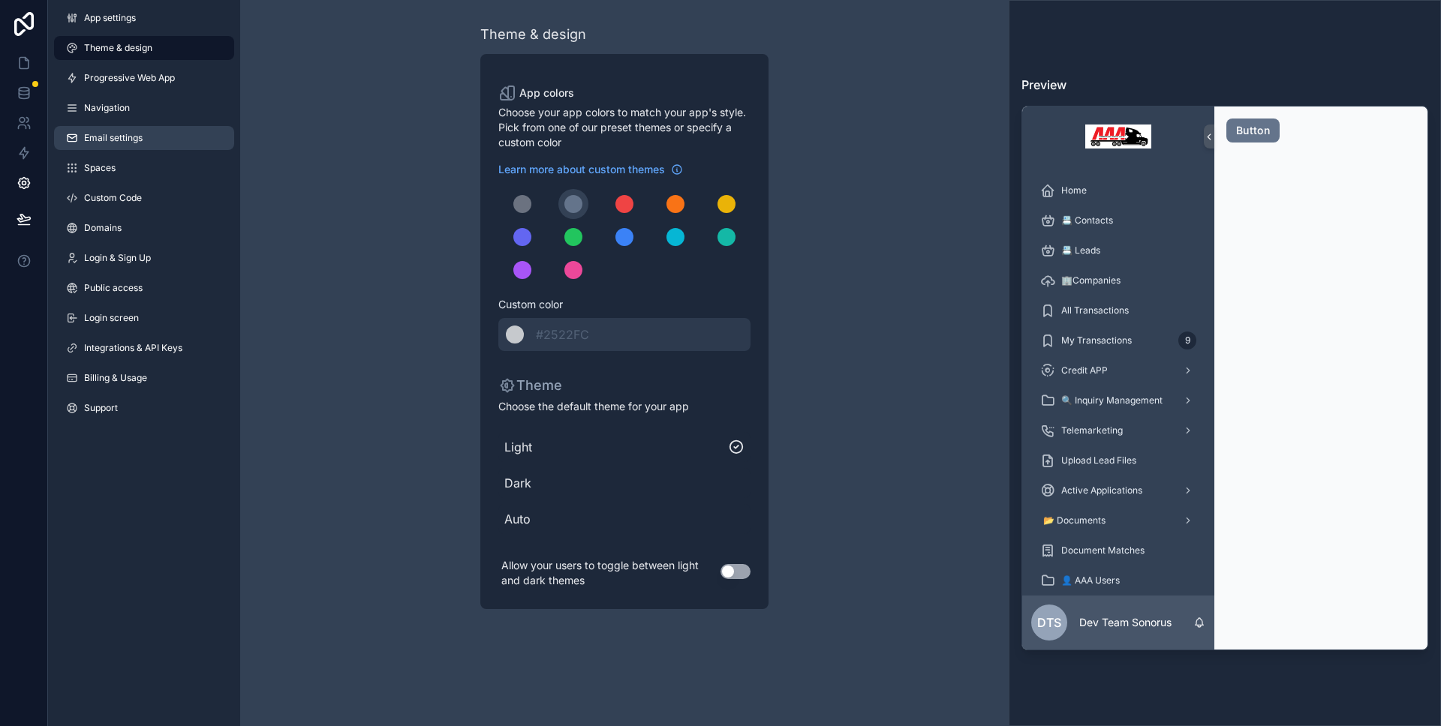
click at [104, 126] on link "Email settings" at bounding box center [144, 138] width 180 height 24
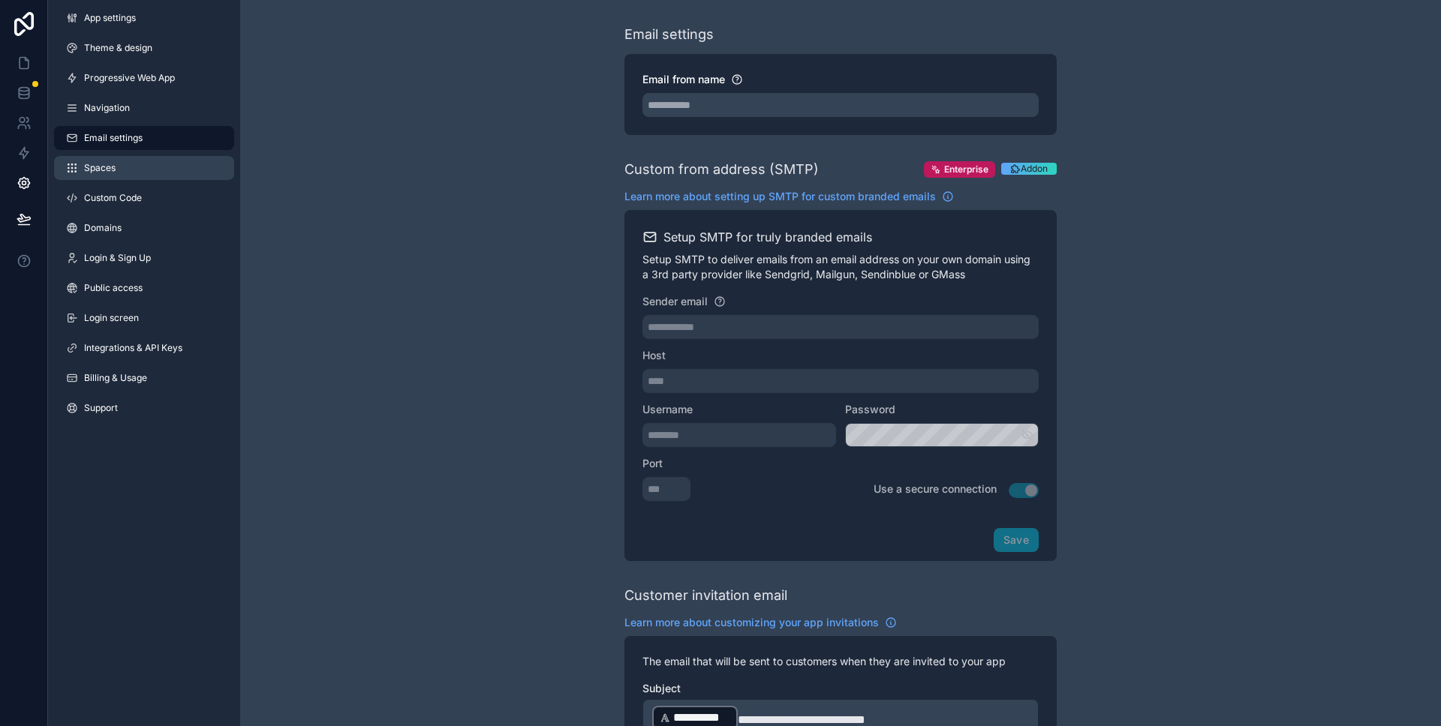
click at [109, 157] on link "Spaces" at bounding box center [144, 168] width 180 height 24
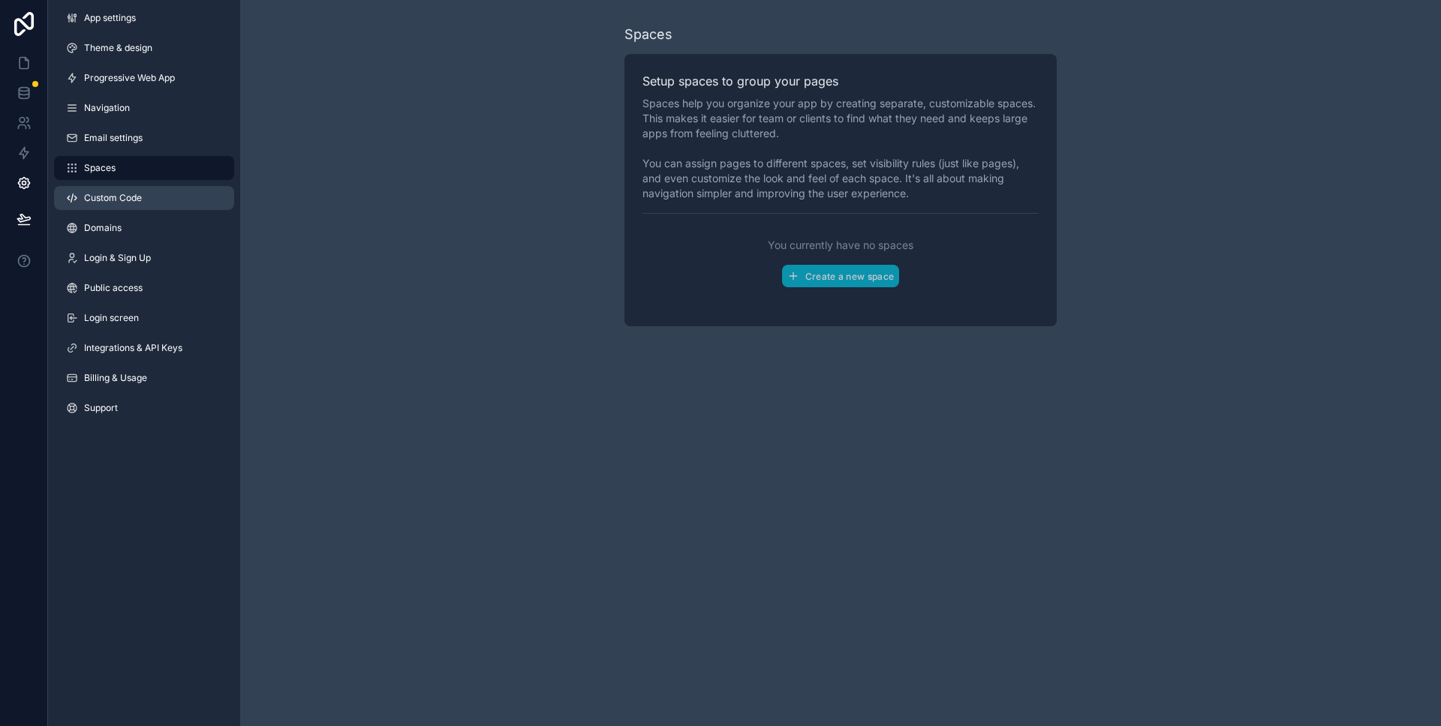
click at [132, 198] on span "Custom Code" at bounding box center [113, 198] width 58 height 12
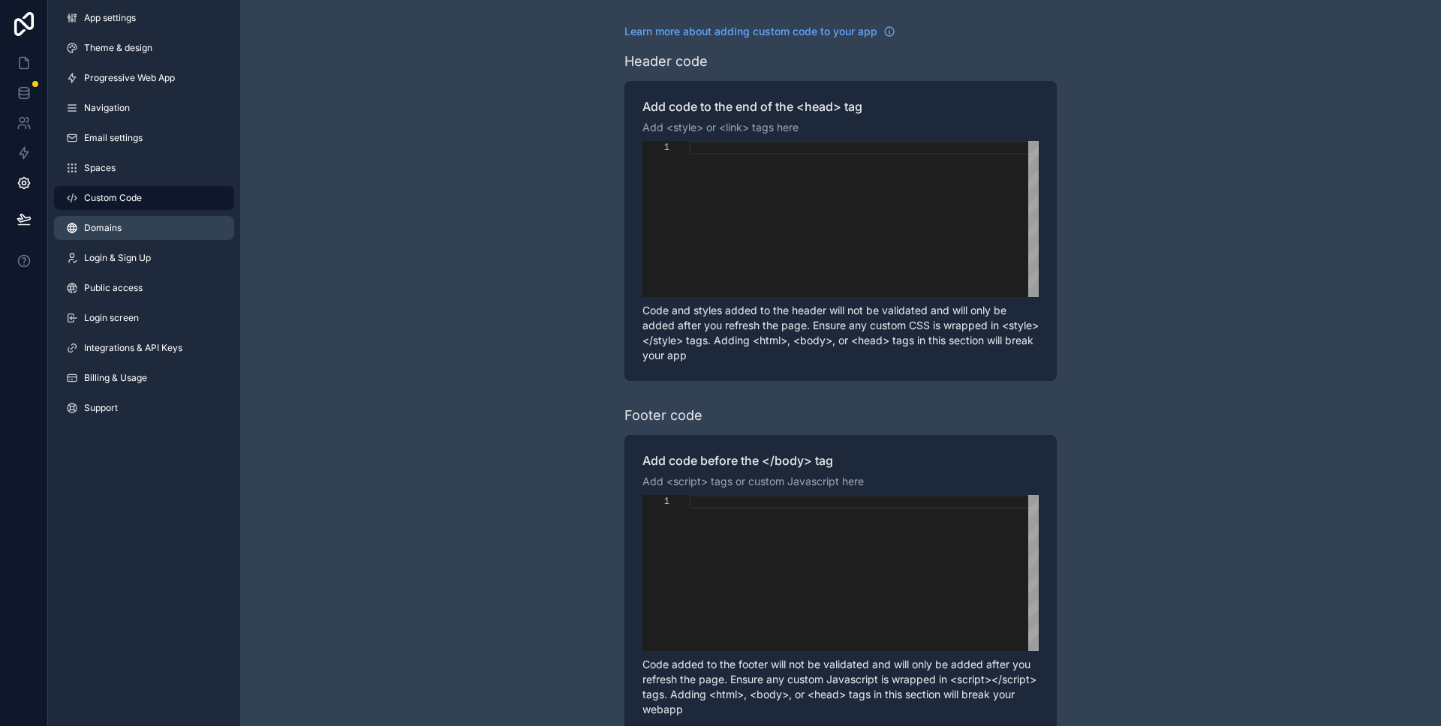
click at [128, 222] on link "Domains" at bounding box center [144, 228] width 180 height 24
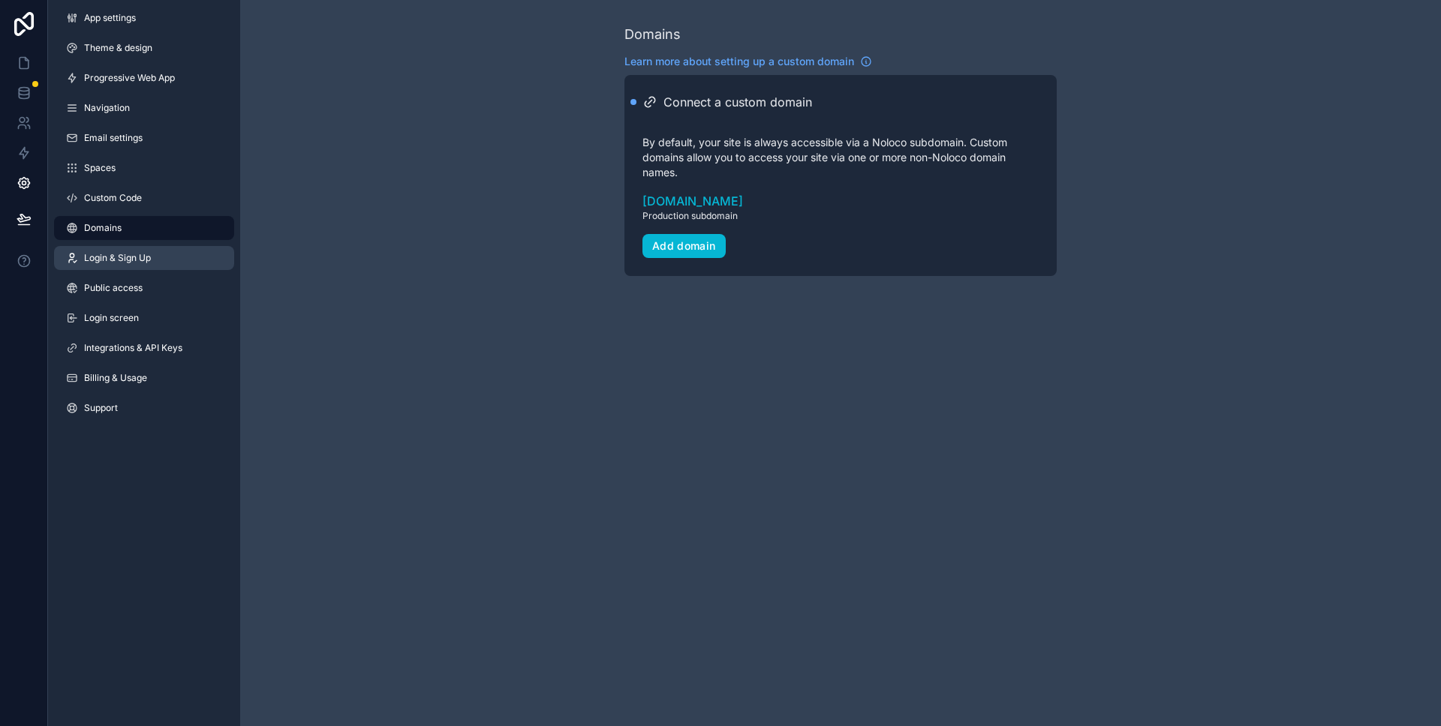
click at [128, 255] on span "Login & Sign Up" at bounding box center [117, 258] width 67 height 12
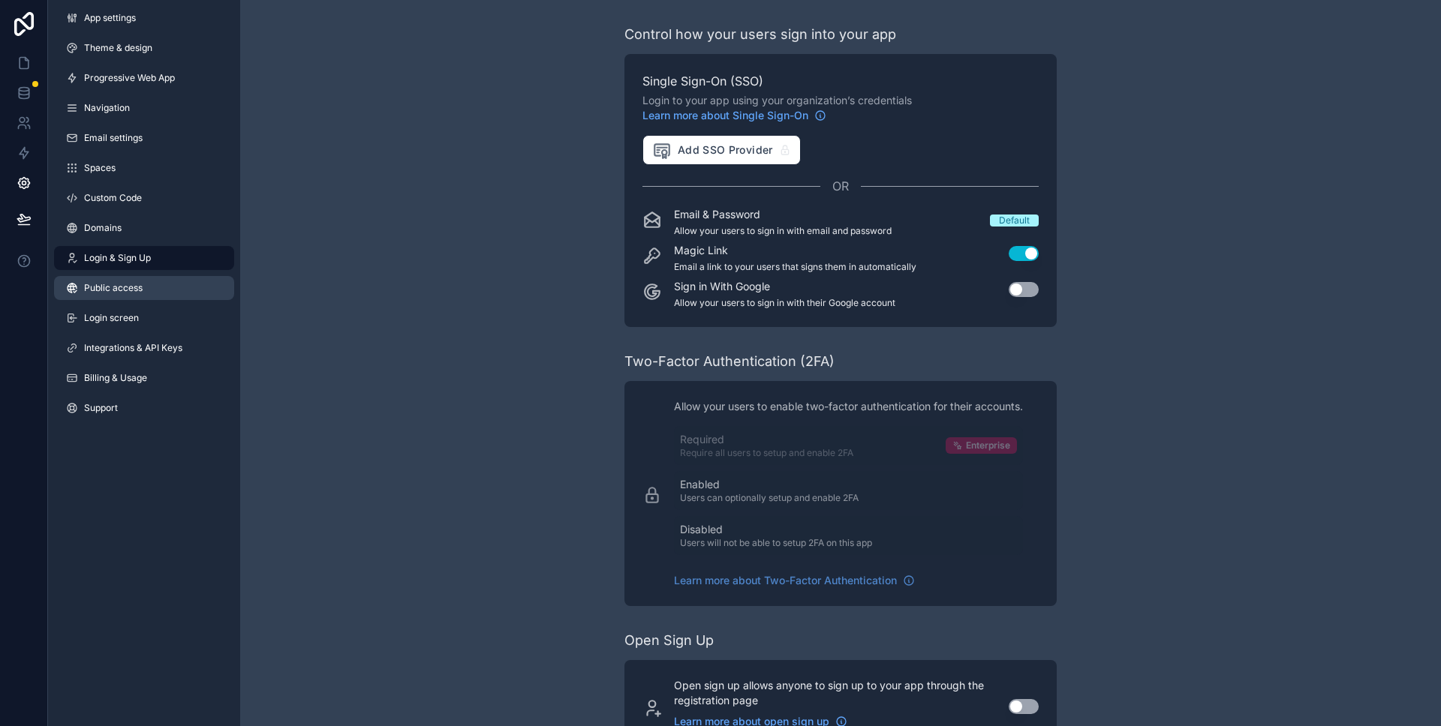
click at [128, 284] on span "Public access" at bounding box center [113, 288] width 59 height 12
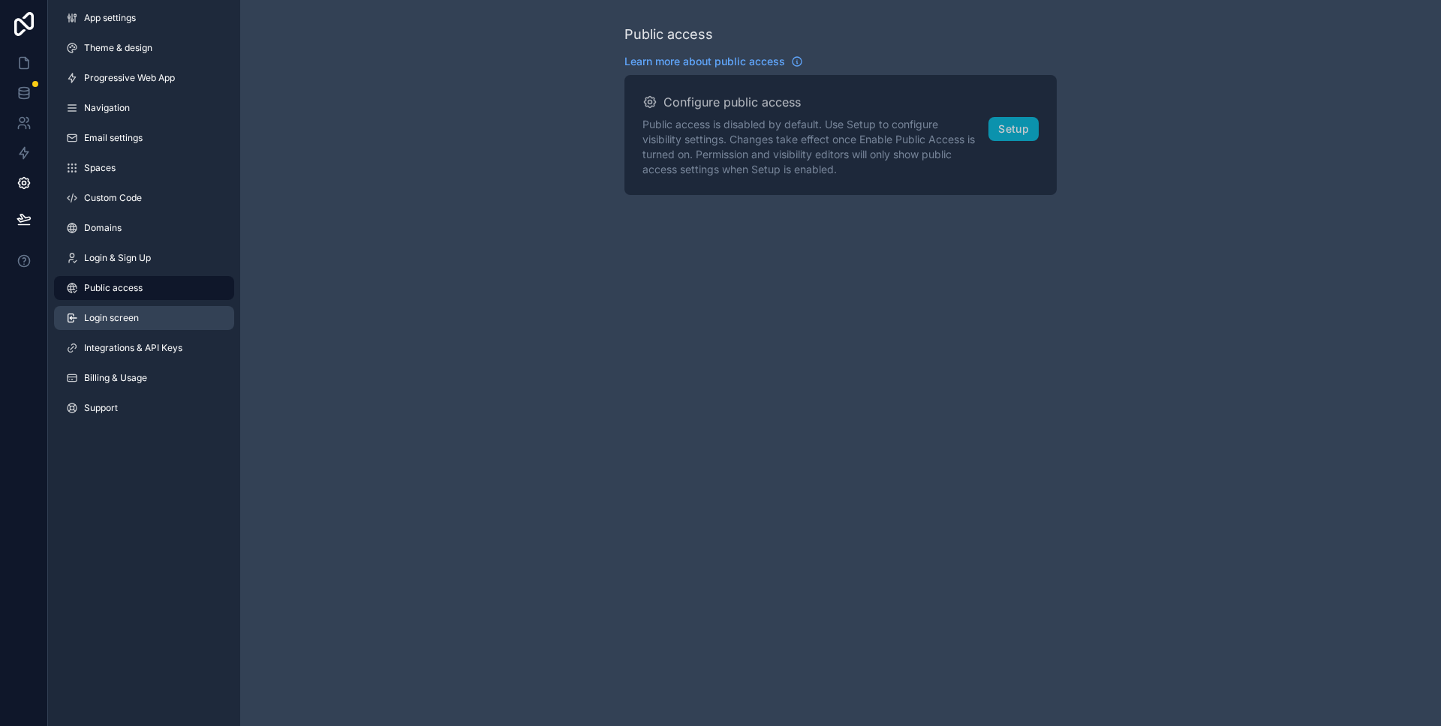
click at [126, 316] on span "Login screen" at bounding box center [111, 318] width 55 height 12
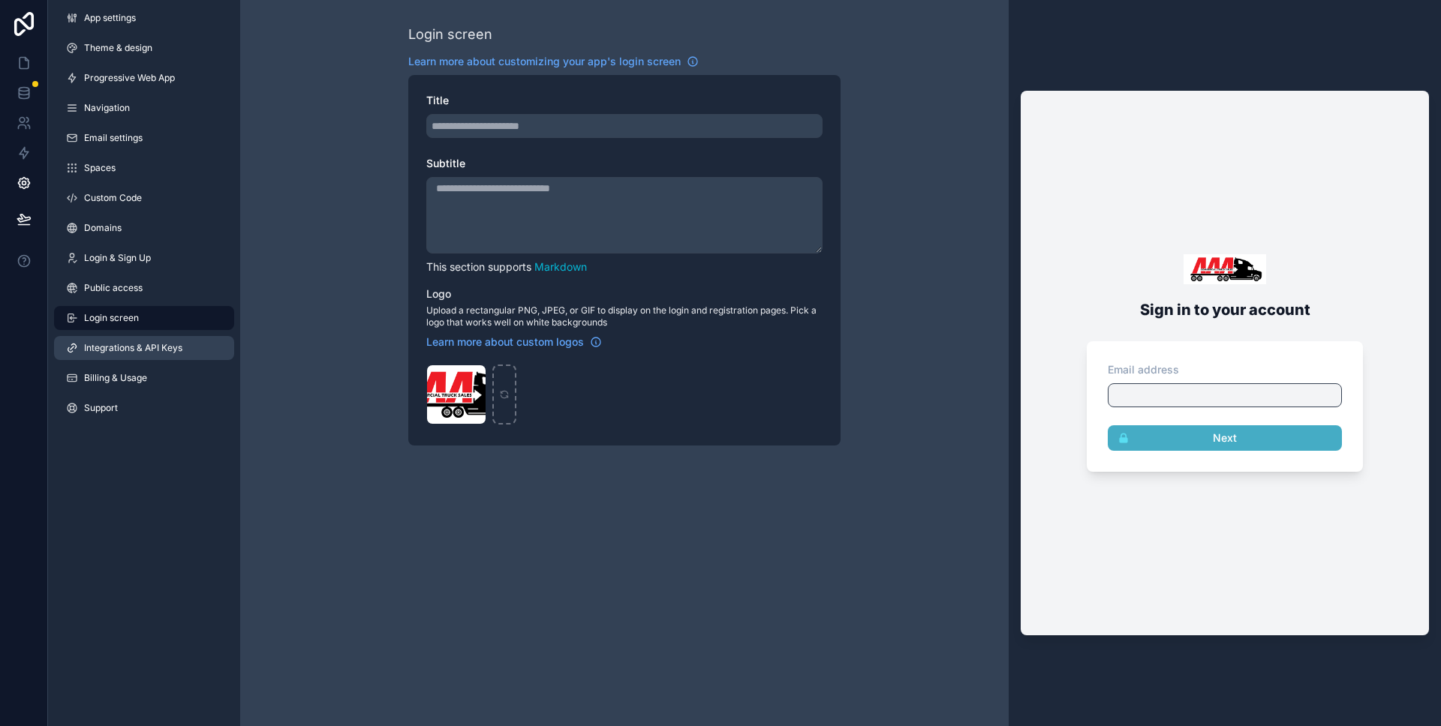
click at [120, 338] on link "Integrations & API Keys" at bounding box center [144, 348] width 180 height 24
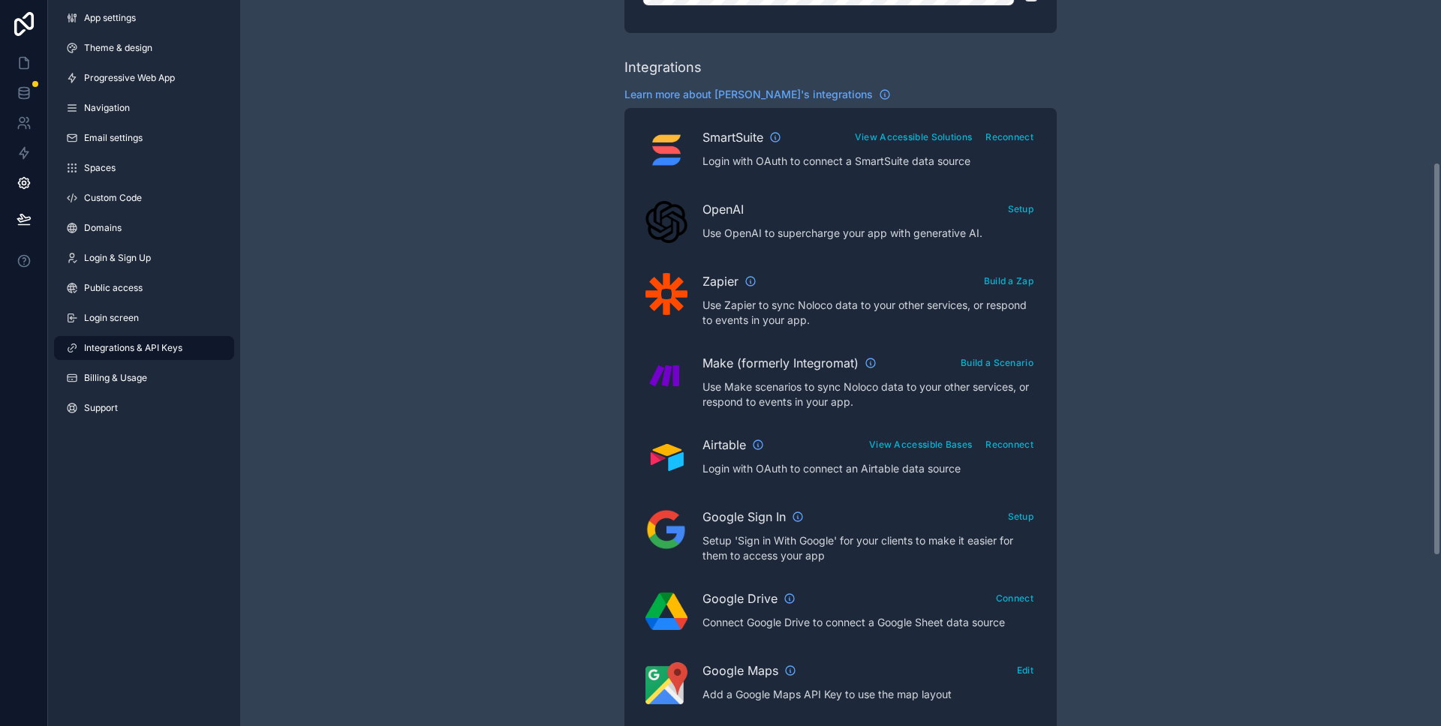
scroll to position [299, 0]
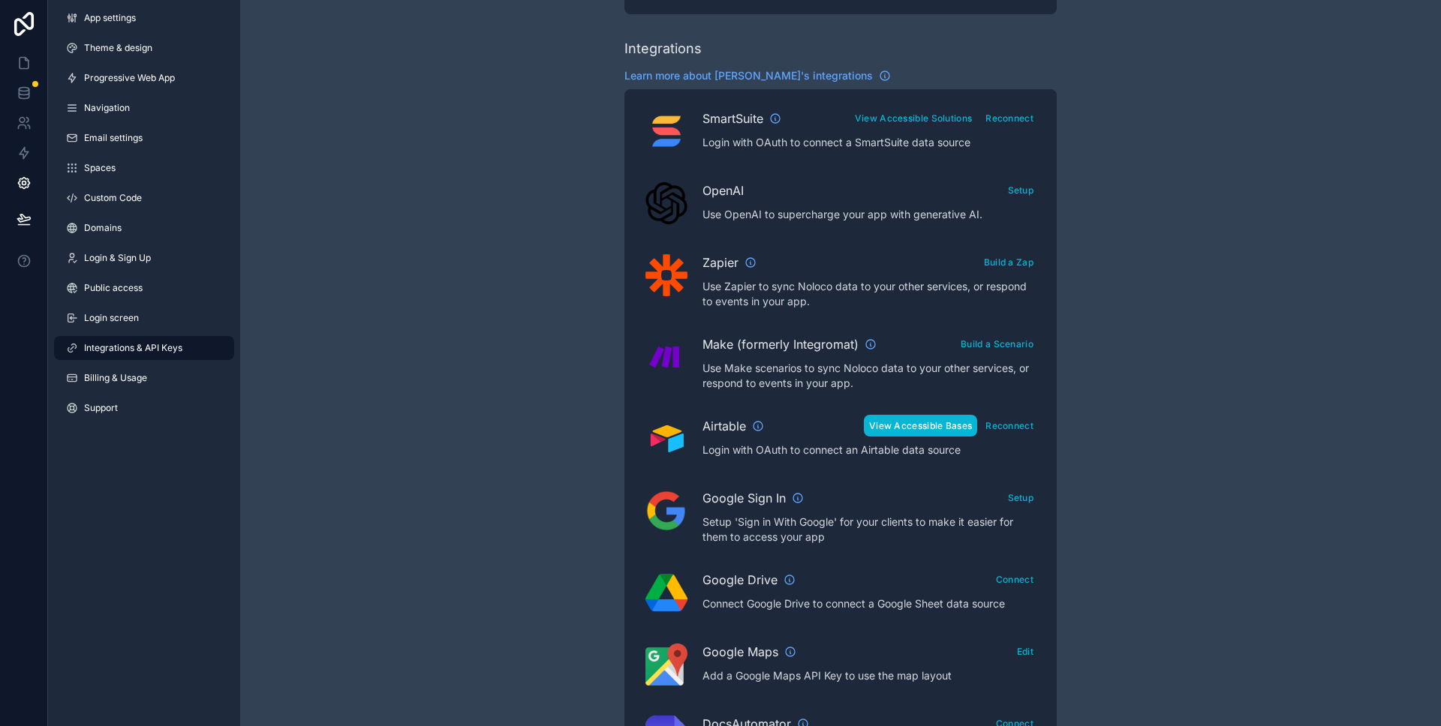
click at [967, 422] on button "View Accessible Bases" at bounding box center [920, 426] width 113 height 22
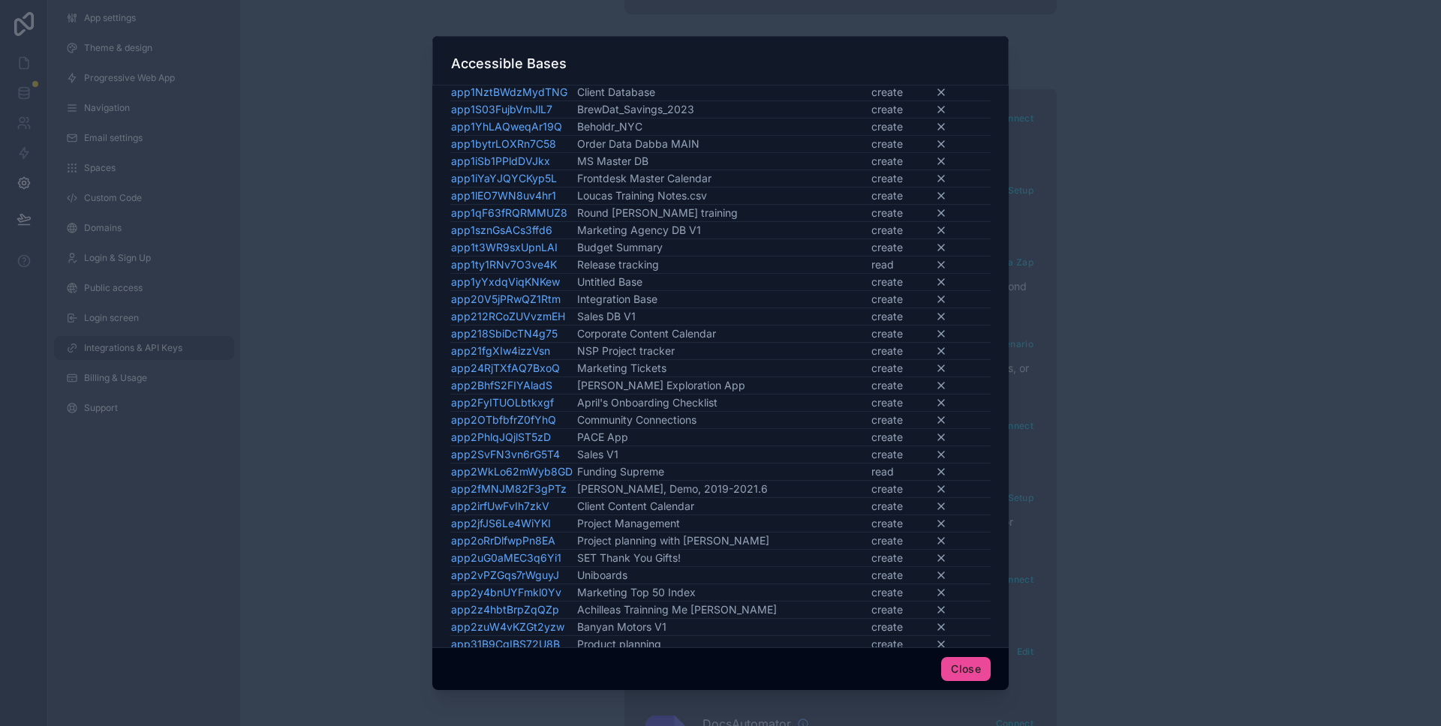
scroll to position [729, 0]
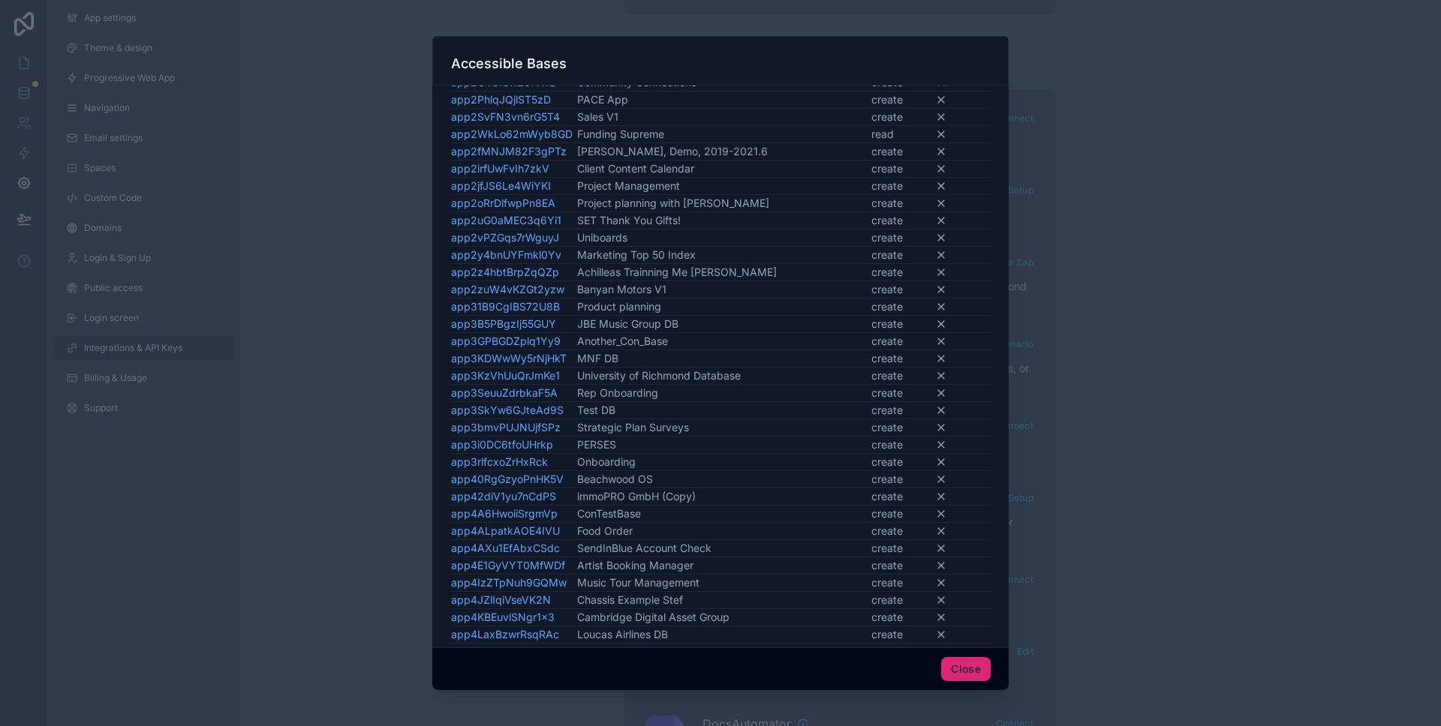
click at [973, 670] on button "Close" at bounding box center [966, 669] width 50 height 24
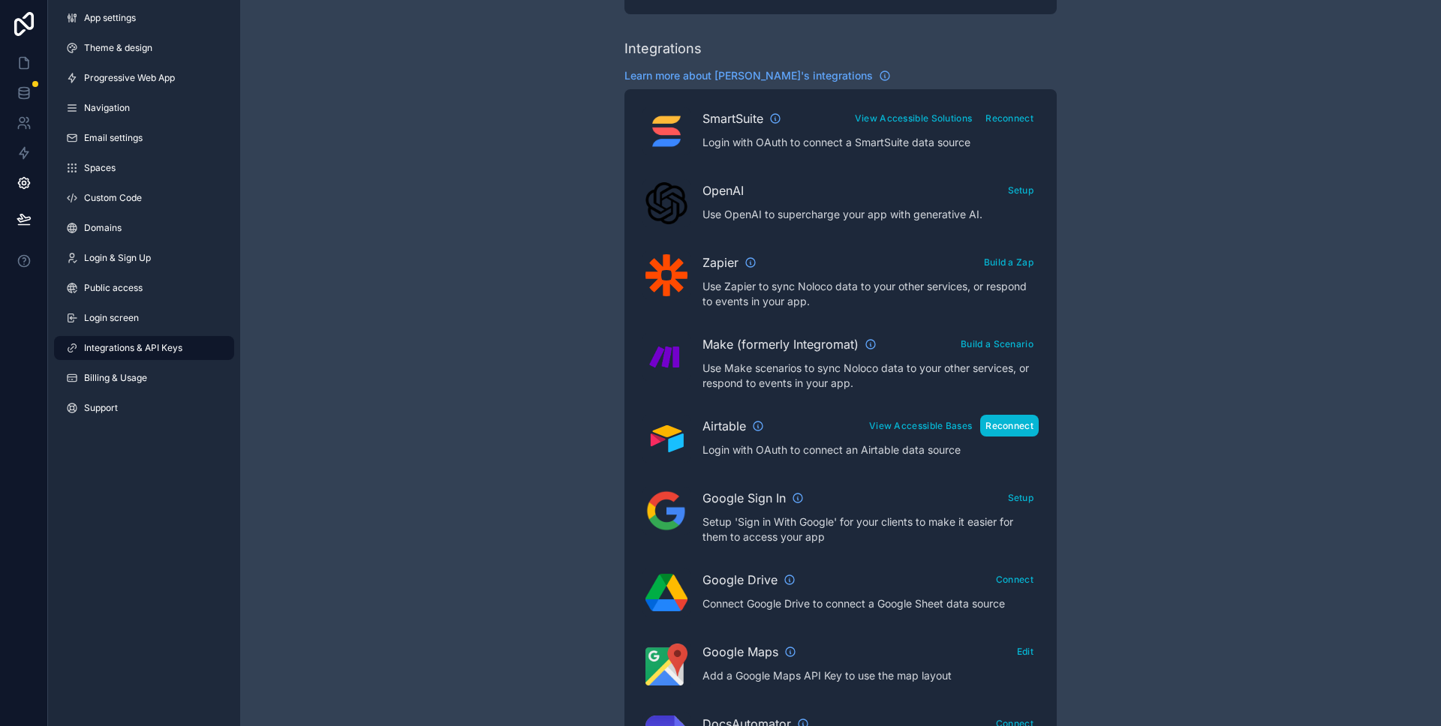
click at [1012, 432] on button "Reconnect" at bounding box center [1009, 426] width 59 height 22
click at [332, 134] on div "Integrations & API Keys Learn more about your API keys Your API keys allow you …" at bounding box center [840, 369] width 1201 height 1337
